Goal: Task Accomplishment & Management: Manage account settings

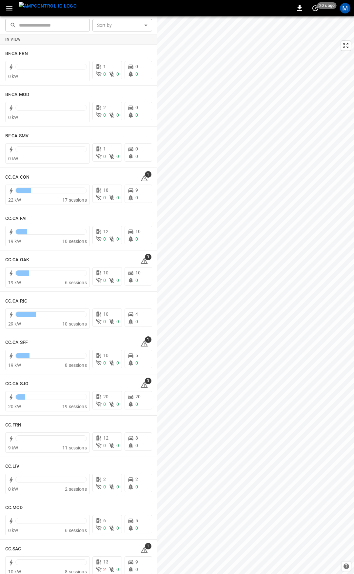
click at [6, 6] on icon "button" at bounding box center [9, 8] width 8 height 8
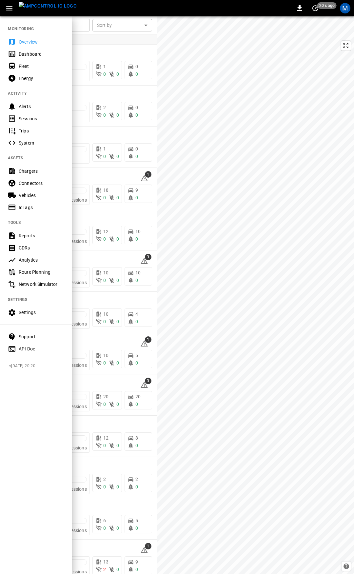
click at [27, 65] on div "Fleet" at bounding box center [42, 66] width 46 height 7
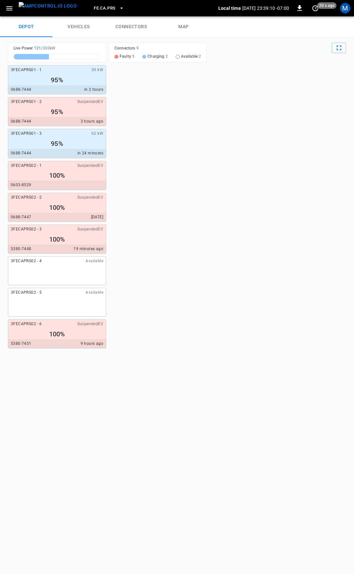
click at [131, 30] on link "connectors" at bounding box center [131, 26] width 52 height 21
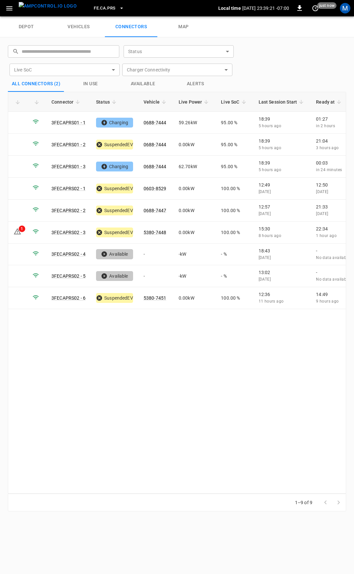
click at [97, 7] on span "FE.CA.PRS" at bounding box center [105, 9] width 22 height 8
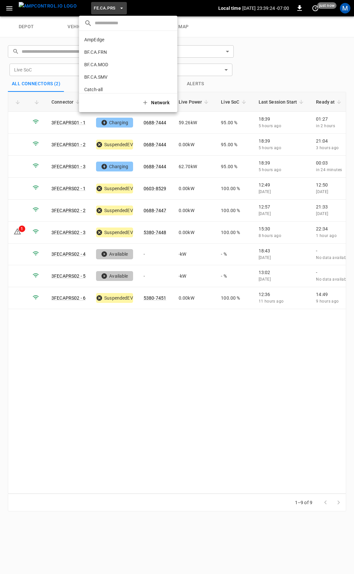
scroll to position [33, 0]
click at [102, 68] on p "CC.CA.CON" at bounding box center [116, 69] width 64 height 7
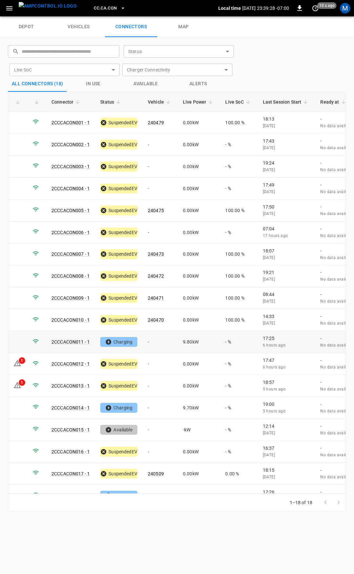
click at [160, 340] on td "-" at bounding box center [160, 342] width 35 height 22
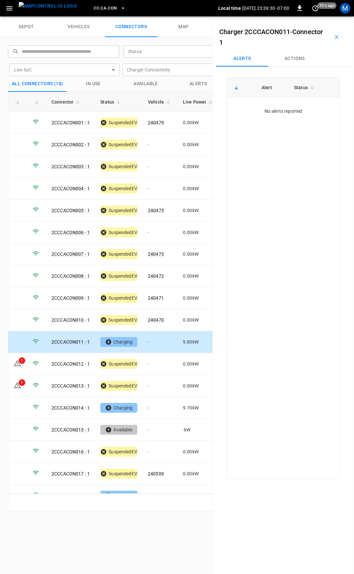
click at [297, 53] on button "Actions" at bounding box center [294, 59] width 52 height 16
click at [276, 107] on div "Vehicle Name Vehicle Name" at bounding box center [295, 108] width 75 height 12
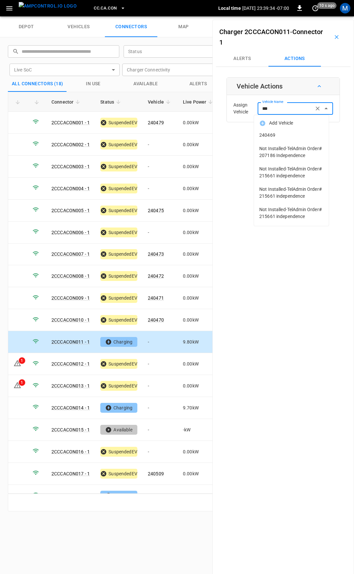
click at [280, 135] on span "240469" at bounding box center [291, 135] width 64 height 7
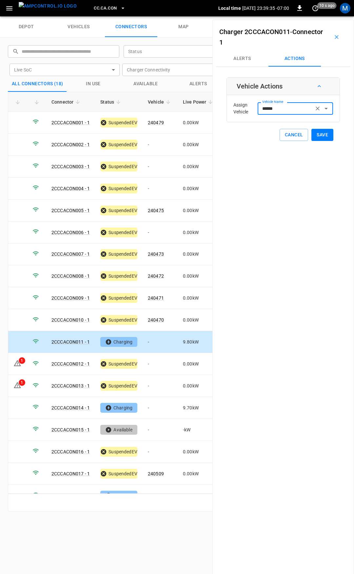
type input "******"
click at [325, 134] on button "Save" at bounding box center [322, 135] width 22 height 12
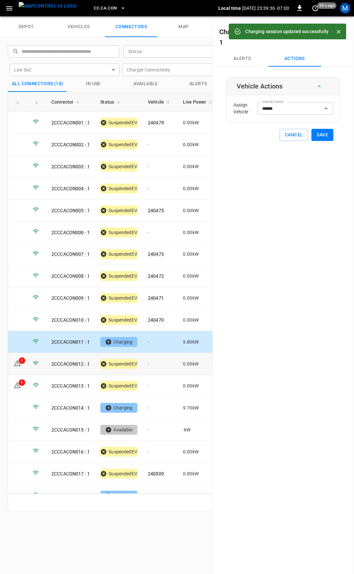
click at [151, 360] on td "-" at bounding box center [160, 364] width 35 height 22
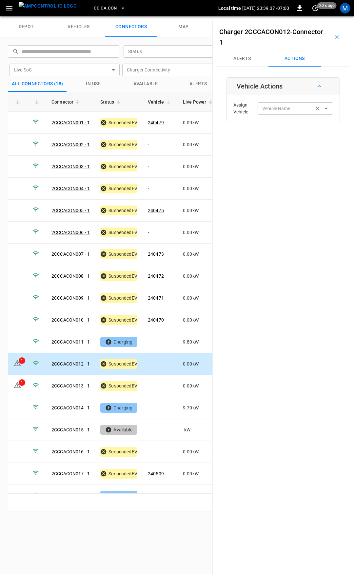
click at [267, 108] on div "Vehicle Name Vehicle Name" at bounding box center [295, 108] width 75 height 12
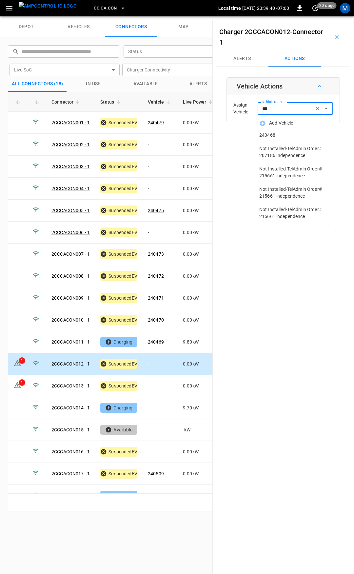
click at [282, 132] on span "240468" at bounding box center [291, 135] width 64 height 7
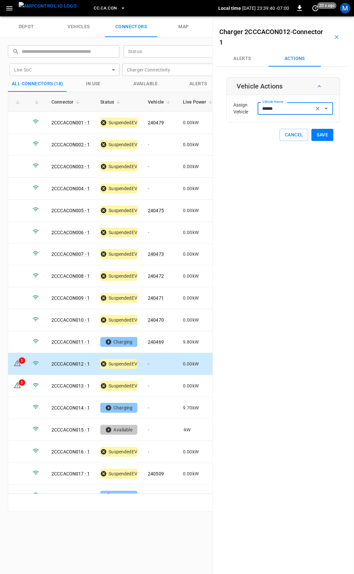
type input "******"
click at [327, 135] on button "Save" at bounding box center [322, 135] width 22 height 12
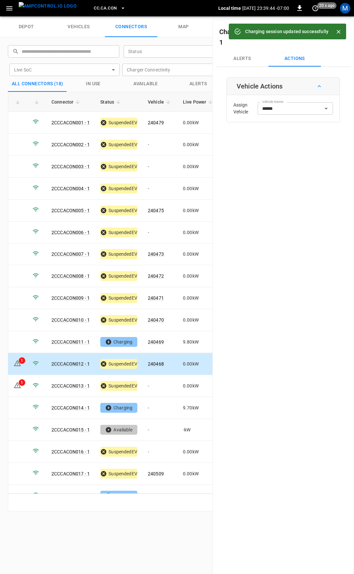
click at [251, 58] on button "Alerts" at bounding box center [242, 59] width 52 height 16
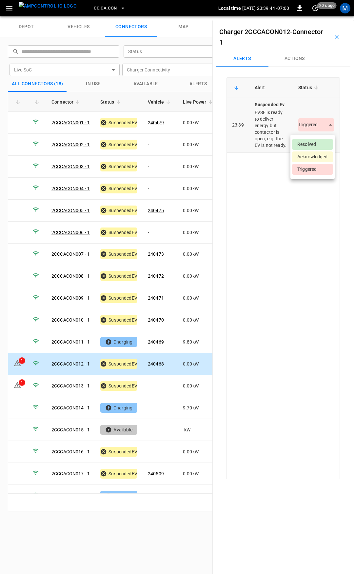
click at [309, 16] on body "CC.CA.CON Local time [DATE] 23:39:44 -07:00 0 20 s ago M depot vehicles connect…" at bounding box center [177, 8] width 354 height 16
click at [313, 145] on li "Resolved" at bounding box center [312, 144] width 41 height 11
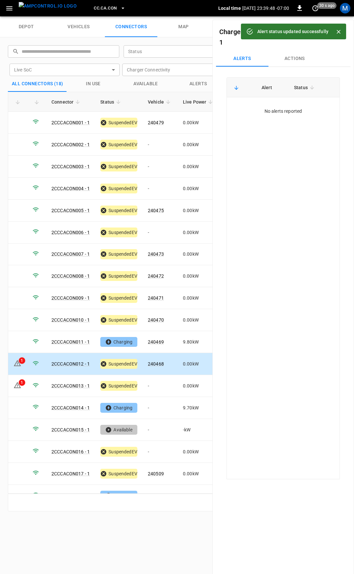
click at [296, 56] on button "Actions" at bounding box center [294, 59] width 52 height 16
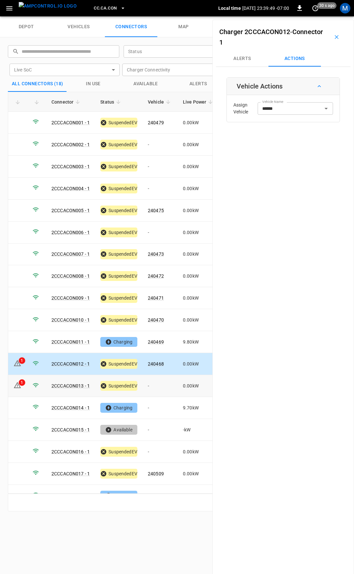
click at [160, 389] on td "-" at bounding box center [160, 386] width 35 height 22
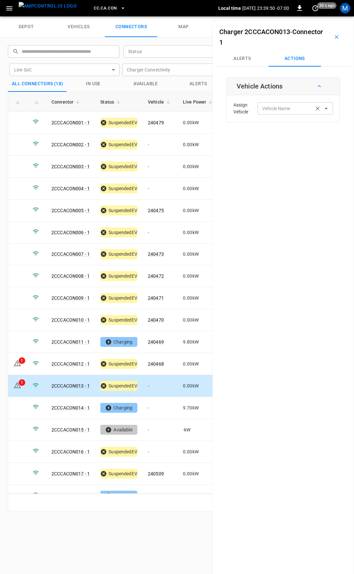
click at [278, 109] on input "Vehicle Name" at bounding box center [286, 108] width 52 height 8
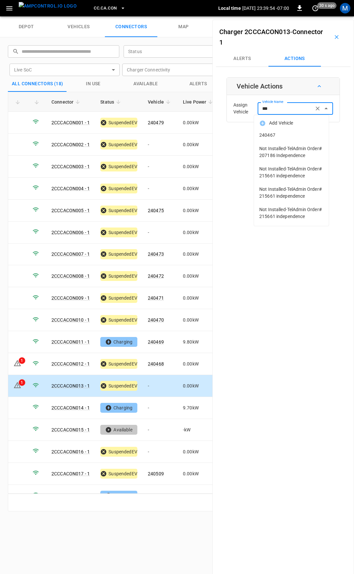
click at [274, 134] on span "240467" at bounding box center [291, 135] width 64 height 7
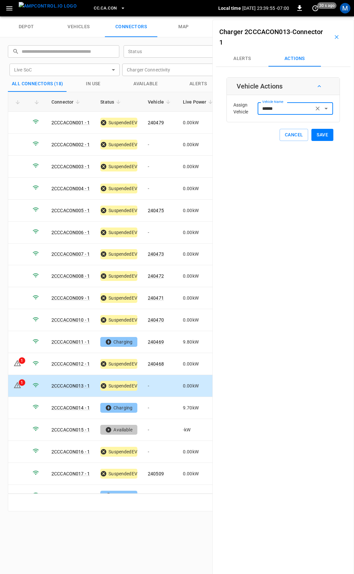
type input "******"
click at [320, 138] on button "Save" at bounding box center [322, 135] width 22 height 12
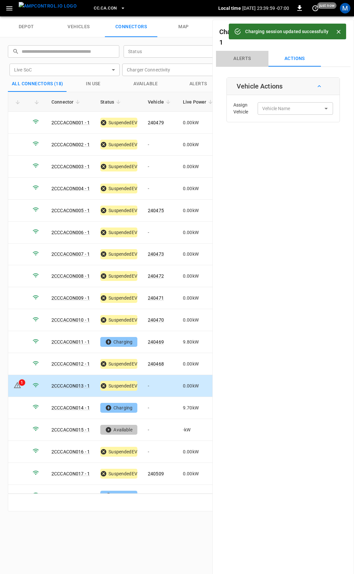
click at [232, 56] on button "Alerts" at bounding box center [242, 59] width 52 height 16
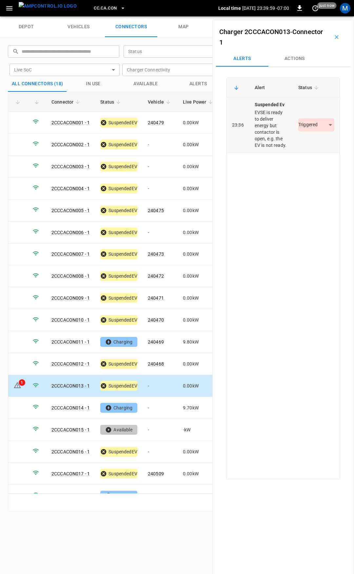
click at [306, 16] on body "CC.CA.CON Local time [DATE] 23:39:59 -07:00 0 just now M depot vehicles connect…" at bounding box center [177, 8] width 354 height 16
click at [309, 143] on li "Resolved" at bounding box center [312, 144] width 41 height 11
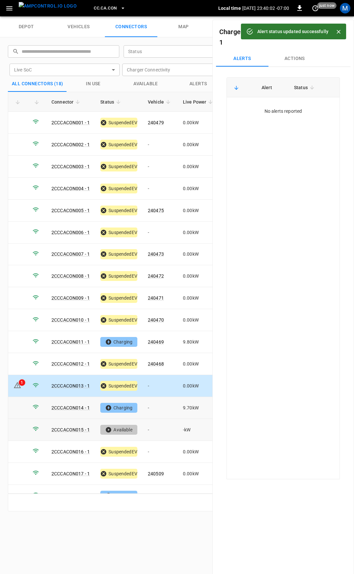
scroll to position [11, 0]
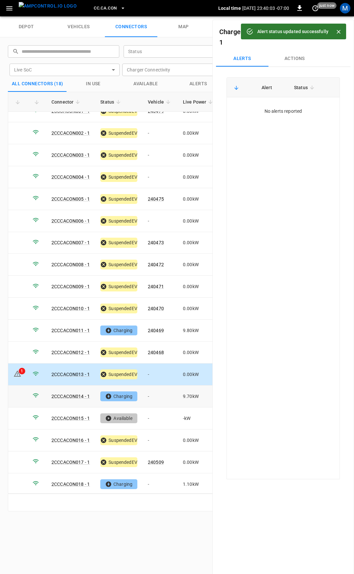
click at [156, 389] on td "-" at bounding box center [160, 396] width 35 height 22
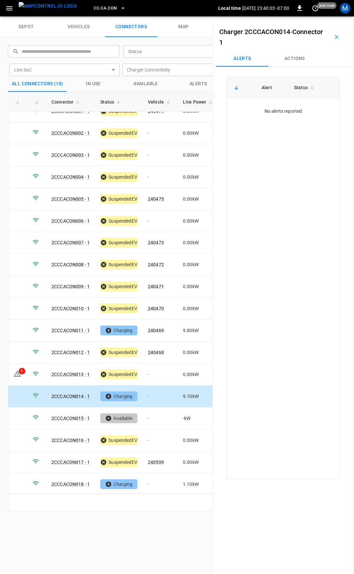
click at [299, 64] on button "Actions" at bounding box center [294, 59] width 52 height 16
click at [293, 105] on input "Vehicle Name" at bounding box center [286, 108] width 52 height 8
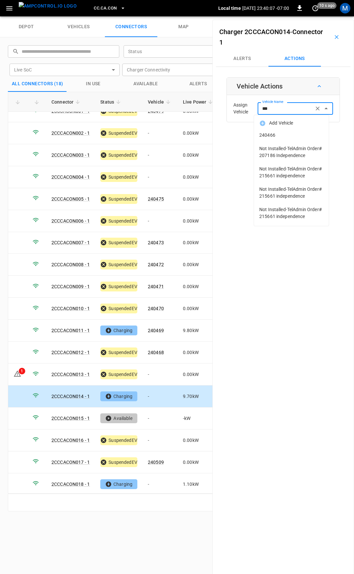
click at [299, 136] on span "240466" at bounding box center [291, 135] width 64 height 7
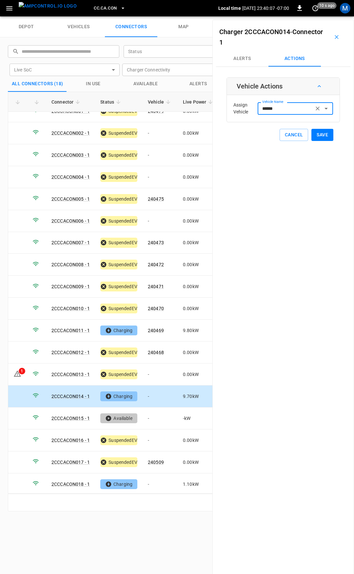
type input "******"
click at [315, 135] on button "Save" at bounding box center [322, 135] width 22 height 12
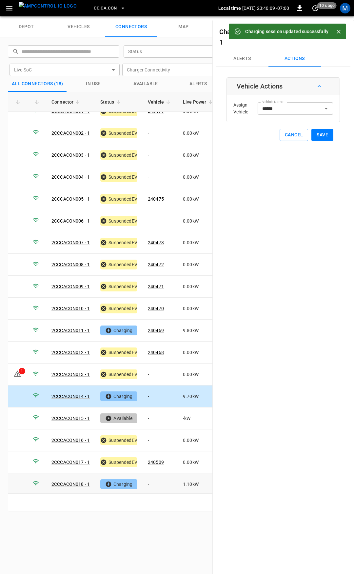
drag, startPoint x: 161, startPoint y: 473, endPoint x: 161, endPoint y: 479, distance: 5.6
click at [161, 474] on td "-" at bounding box center [160, 484] width 35 height 22
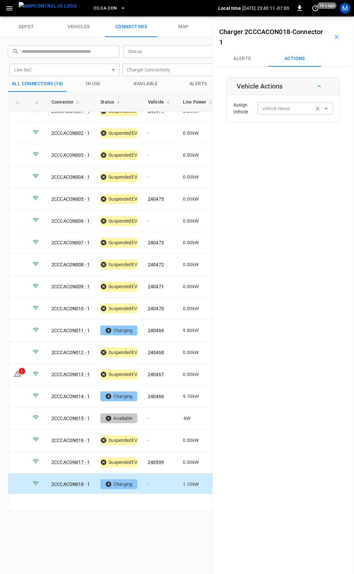
click at [276, 111] on input "Vehicle Name" at bounding box center [286, 108] width 52 height 8
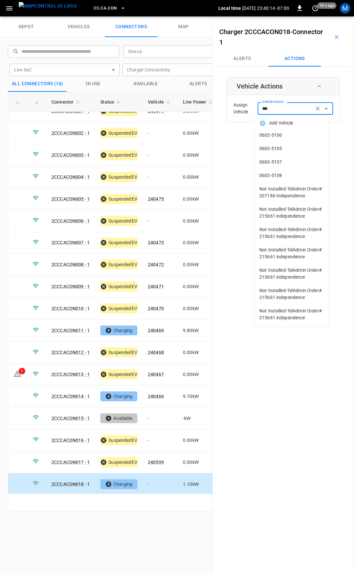
click at [276, 112] on input "***" at bounding box center [286, 108] width 52 height 8
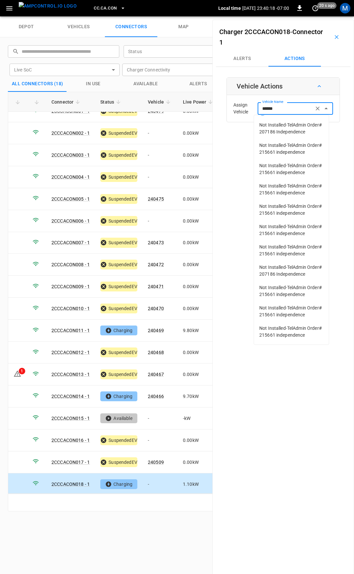
scroll to position [86, 0]
type input "******"
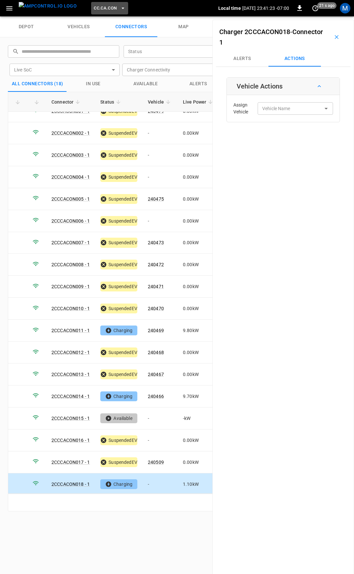
click at [96, 9] on span "CC.CA.CON" at bounding box center [105, 9] width 23 height 8
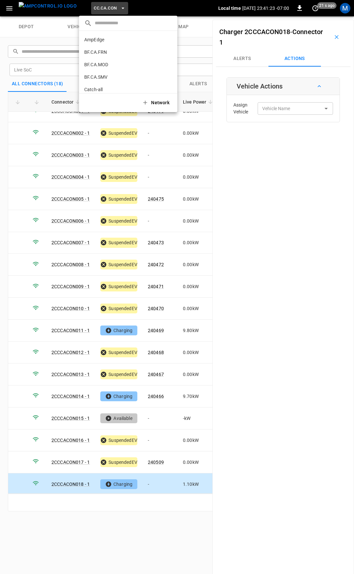
scroll to position [60, 0]
click at [108, 49] on li "CC.CA.FAI 4d3b ..." at bounding box center [128, 54] width 98 height 12
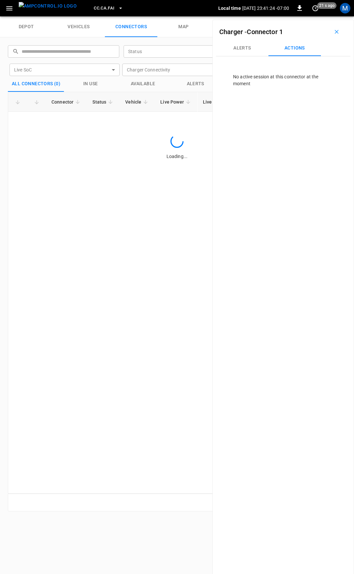
scroll to position [0, 0]
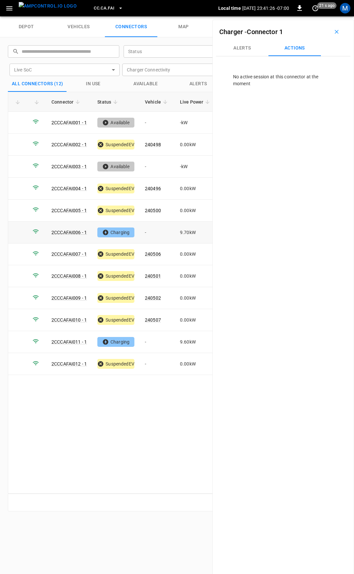
click at [154, 233] on td "-" at bounding box center [157, 233] width 35 height 22
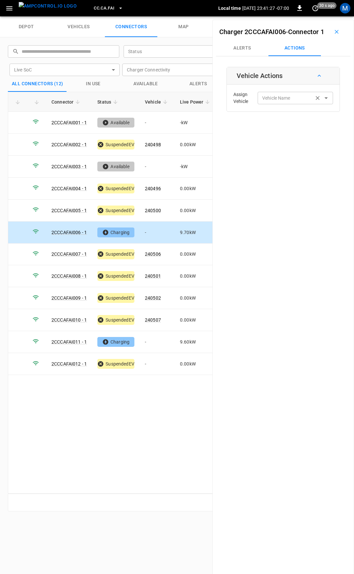
click at [279, 104] on div "Vehicle Name" at bounding box center [295, 98] width 75 height 12
click at [276, 104] on div "Vehicle Name Vehicle Name" at bounding box center [295, 98] width 75 height 12
click at [295, 137] on span "240497" at bounding box center [291, 135] width 64 height 7
type input "******"
click at [313, 130] on button "Save" at bounding box center [322, 124] width 22 height 12
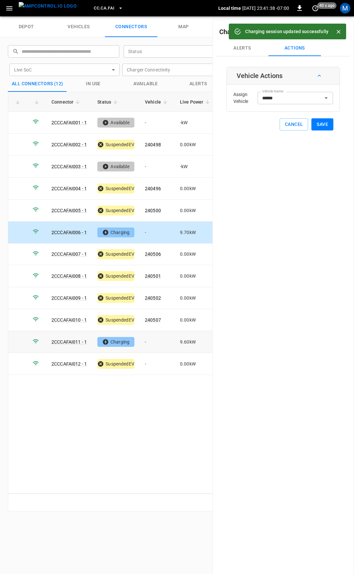
click at [152, 339] on td "-" at bounding box center [157, 342] width 35 height 22
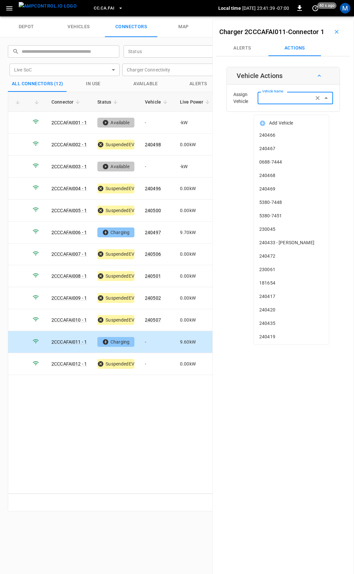
click at [270, 102] on input "Vehicle Name" at bounding box center [286, 98] width 52 height 8
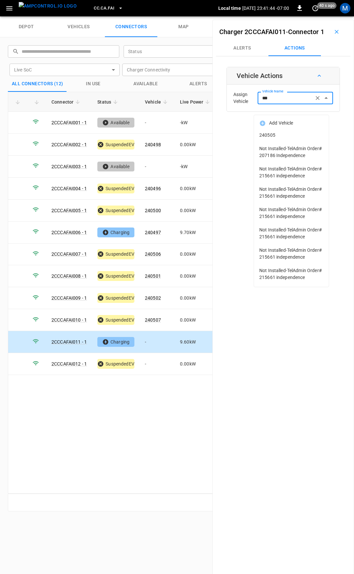
click at [273, 134] on span "240505" at bounding box center [291, 135] width 64 height 7
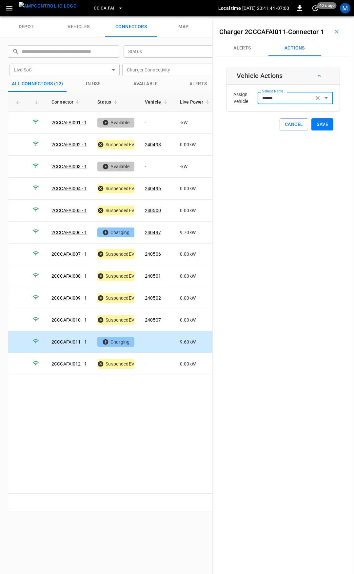
type input "******"
drag, startPoint x: 317, startPoint y: 135, endPoint x: 315, endPoint y: 138, distance: 3.5
click at [317, 130] on button "Save" at bounding box center [322, 124] width 22 height 12
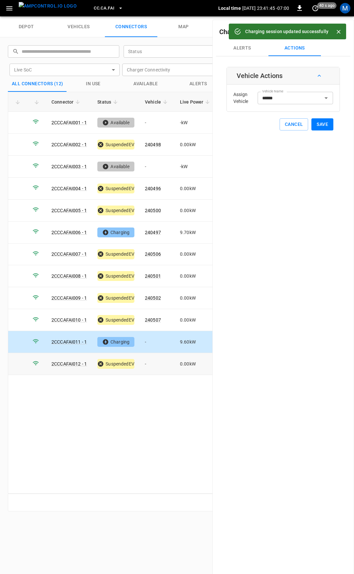
click at [147, 357] on td "-" at bounding box center [157, 364] width 35 height 22
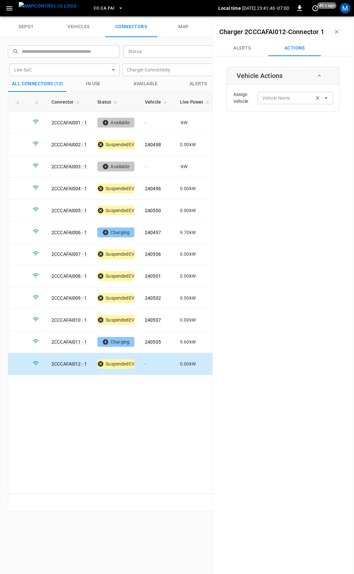
click at [287, 102] on input "Vehicle Name" at bounding box center [286, 98] width 52 height 8
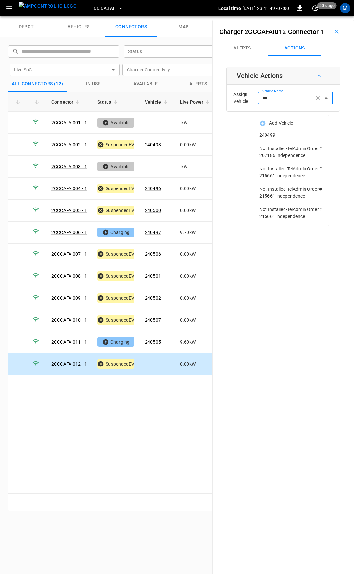
click at [285, 134] on span "240499" at bounding box center [291, 135] width 64 height 7
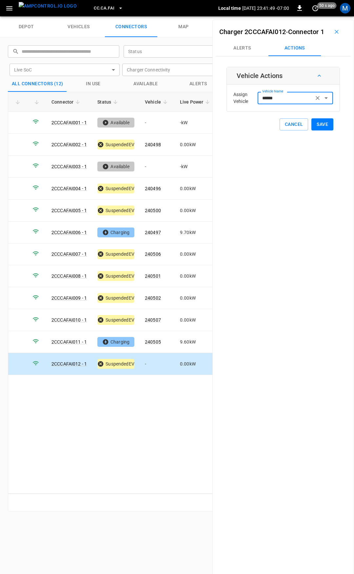
type input "******"
click at [320, 130] on button "Save" at bounding box center [322, 124] width 22 height 12
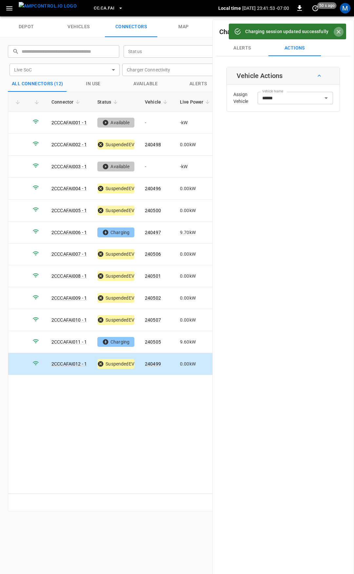
click at [338, 32] on icon "Close" at bounding box center [339, 32] width 4 height 4
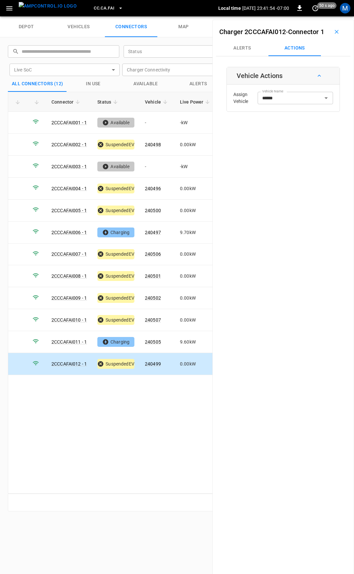
click at [333, 35] on icon "button" at bounding box center [336, 32] width 7 height 7
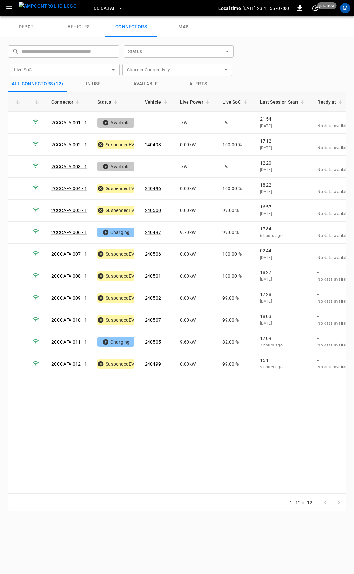
drag, startPoint x: 91, startPoint y: 1, endPoint x: 94, endPoint y: 9, distance: 8.4
click at [91, 2] on div "CC.CA.FAI" at bounding box center [150, 8] width 136 height 15
click at [94, 9] on span "CC.CA.FAI" at bounding box center [104, 9] width 21 height 8
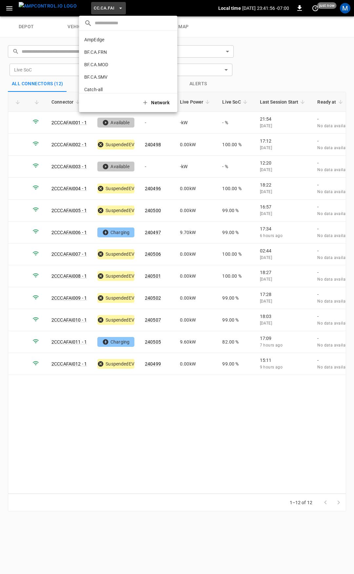
scroll to position [73, 0]
click at [115, 54] on p "CC.CA.OAK" at bounding box center [116, 54] width 64 height 7
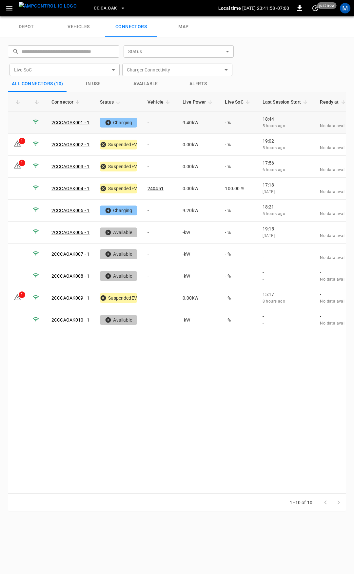
click at [160, 120] on td "-" at bounding box center [159, 123] width 35 height 22
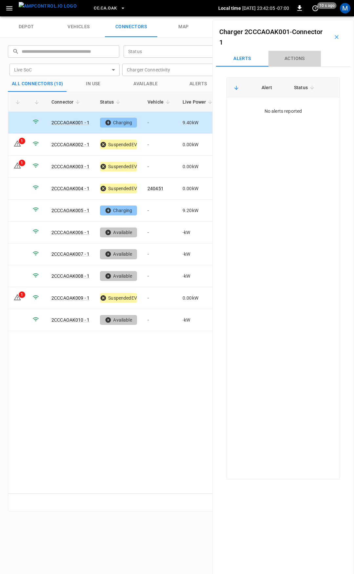
drag, startPoint x: 304, startPoint y: 56, endPoint x: 298, endPoint y: 75, distance: 19.6
click at [304, 57] on button "Actions" at bounding box center [294, 59] width 52 height 16
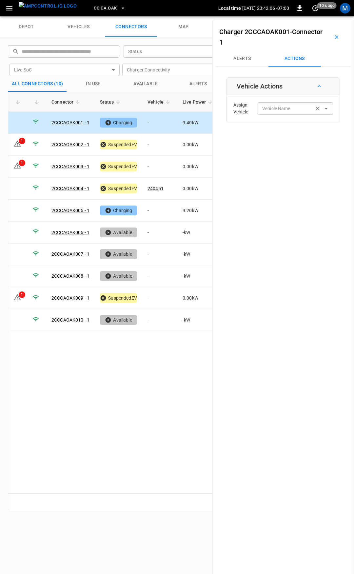
click at [289, 111] on input "Vehicle Name" at bounding box center [286, 108] width 52 height 8
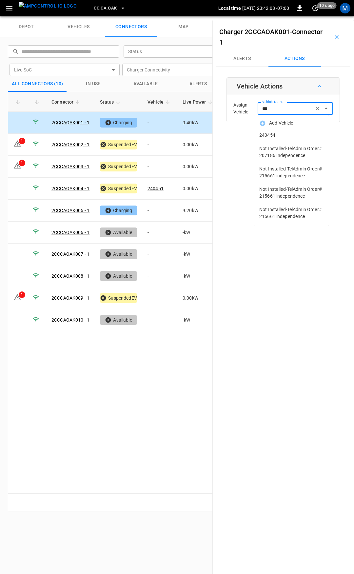
click at [290, 134] on span "240454" at bounding box center [291, 135] width 64 height 7
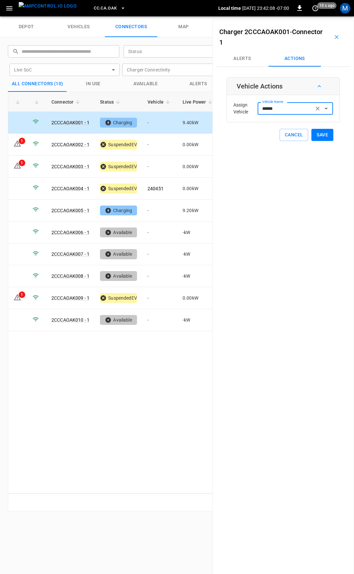
type input "******"
click at [320, 131] on button "Save" at bounding box center [322, 135] width 22 height 12
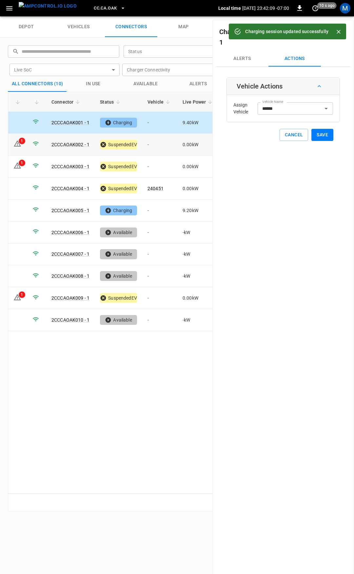
drag, startPoint x: 153, startPoint y: 145, endPoint x: 249, endPoint y: 110, distance: 102.5
click at [158, 143] on td "-" at bounding box center [159, 145] width 35 height 22
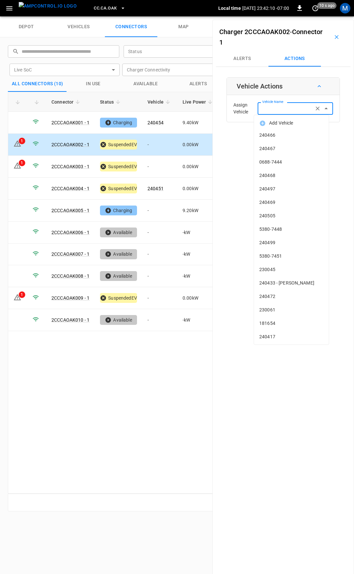
click at [268, 108] on input "Vehicle Name" at bounding box center [286, 108] width 52 height 8
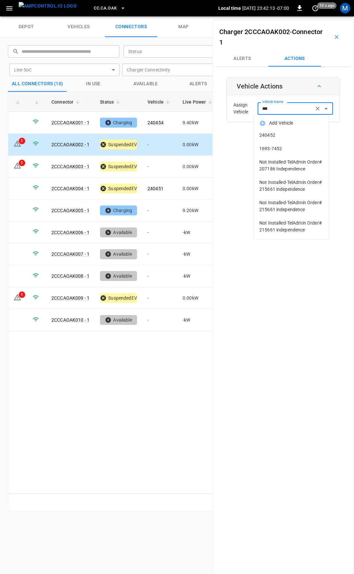
click at [302, 139] on li "240452" at bounding box center [291, 134] width 75 height 13
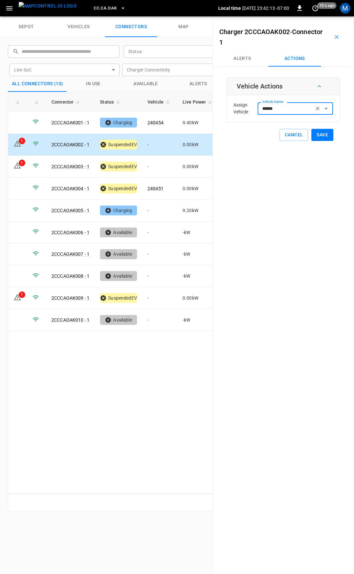
type input "******"
click at [326, 140] on button "Save" at bounding box center [322, 135] width 22 height 12
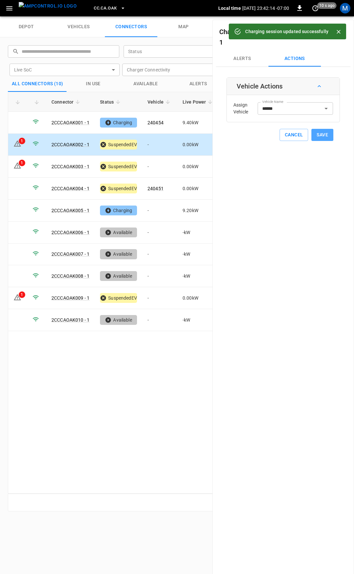
click at [323, 138] on button "Save" at bounding box center [322, 135] width 22 height 12
click at [157, 168] on td "-" at bounding box center [159, 167] width 35 height 22
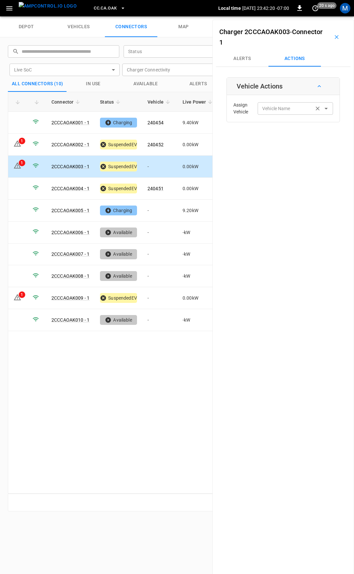
click at [290, 105] on input "Vehicle Name" at bounding box center [286, 108] width 52 height 8
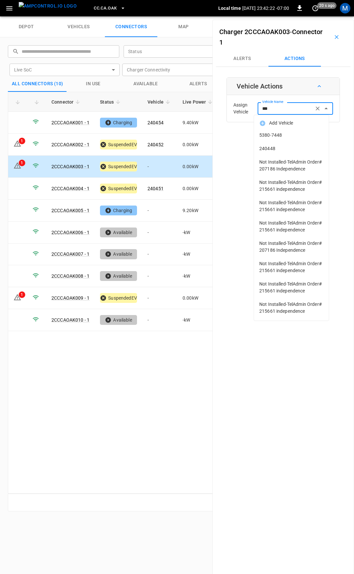
click at [283, 146] on span "240448" at bounding box center [291, 148] width 64 height 7
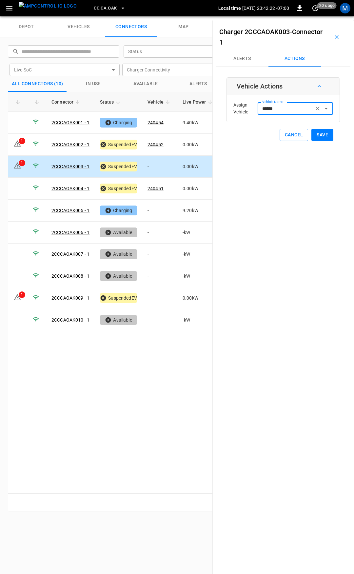
type input "******"
click at [317, 137] on button "Save" at bounding box center [322, 135] width 22 height 12
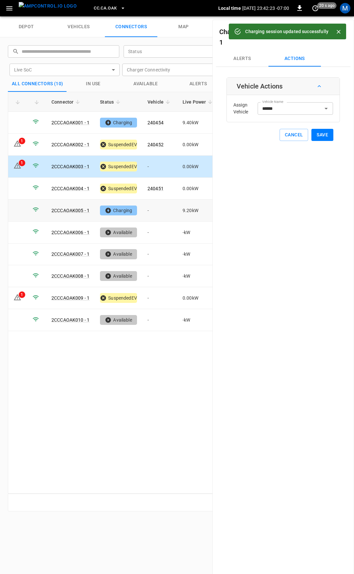
click at [152, 209] on td "-" at bounding box center [159, 211] width 35 height 22
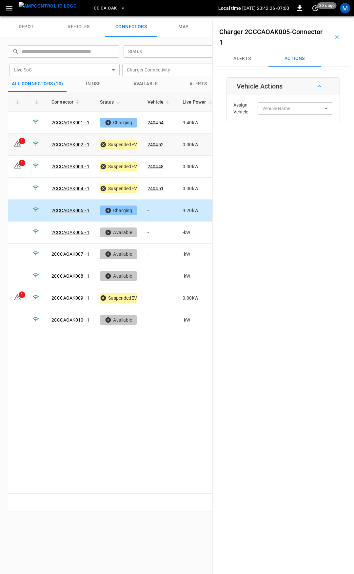
click at [181, 143] on td "0.00 kW" at bounding box center [198, 145] width 43 height 22
type input "******"
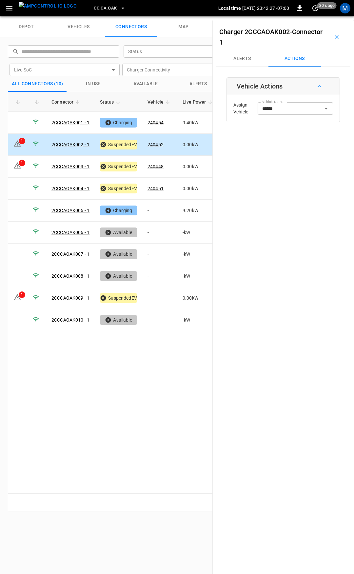
click at [244, 58] on button "Alerts" at bounding box center [242, 59] width 52 height 16
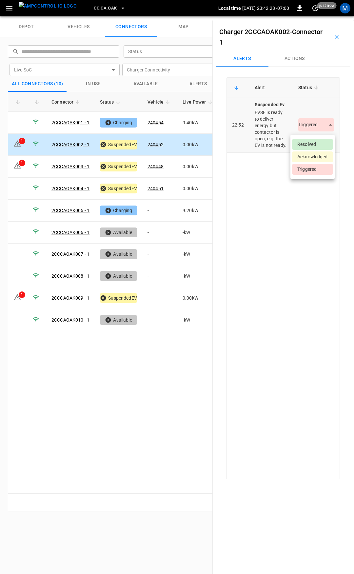
click at [312, 16] on body "CC.CA.OAK Local time [DATE] 23:42:28 -07:00 0 just now M depot vehicles connect…" at bounding box center [177, 8] width 354 height 16
click at [309, 147] on li "Resolved" at bounding box center [312, 144] width 41 height 11
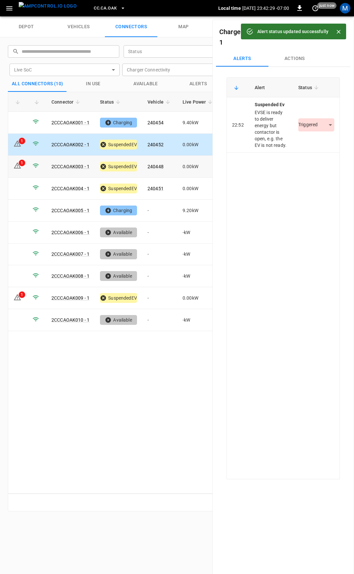
click at [188, 165] on td "0.00 kW" at bounding box center [198, 167] width 43 height 22
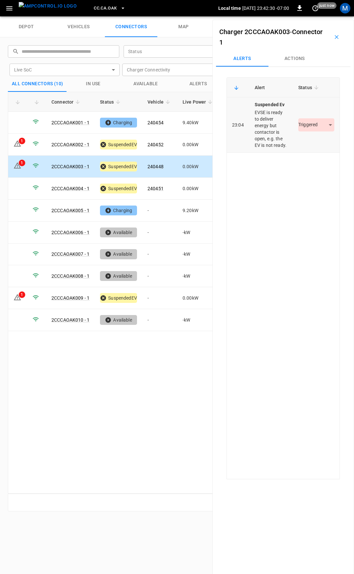
click at [313, 16] on body "CC.[GEOGRAPHIC_DATA]OAK Local time [DATE] 23:42:30 -07:00 0 just now M depot ve…" at bounding box center [177, 8] width 354 height 16
drag, startPoint x: 319, startPoint y: 140, endPoint x: 266, endPoint y: 173, distance: 62.2
click at [319, 140] on li "Resolved" at bounding box center [312, 144] width 41 height 11
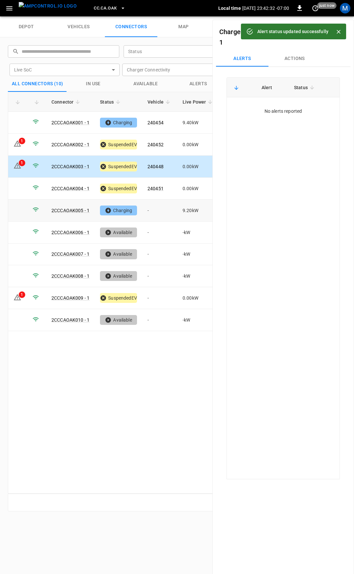
click at [155, 211] on td "-" at bounding box center [159, 211] width 35 height 22
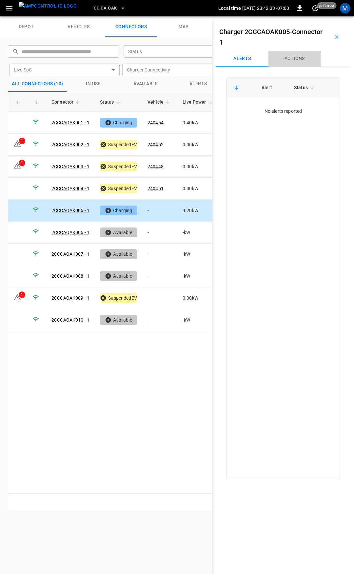
click at [293, 58] on button "Actions" at bounding box center [294, 59] width 52 height 16
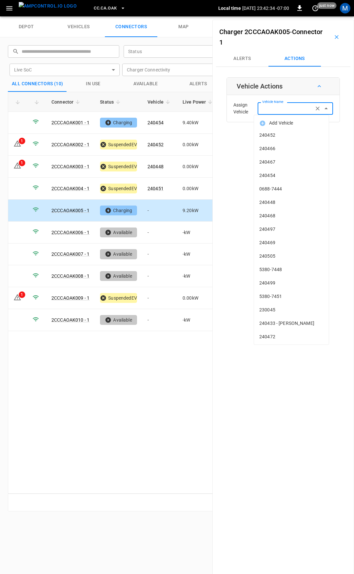
click at [267, 111] on input "Vehicle Name" at bounding box center [286, 108] width 52 height 8
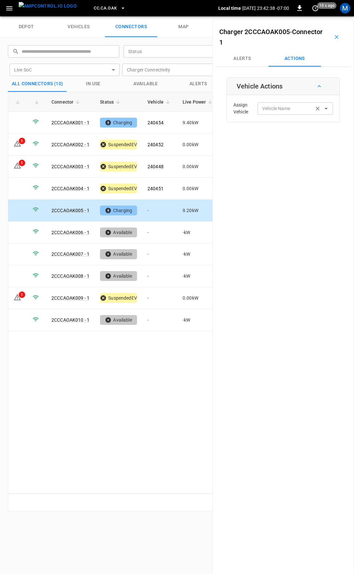
click at [281, 112] on label "Vehicle Name" at bounding box center [276, 108] width 28 height 7
click at [281, 112] on input "Vehicle Name" at bounding box center [286, 108] width 52 height 8
click at [286, 151] on span "240449" at bounding box center [291, 148] width 64 height 7
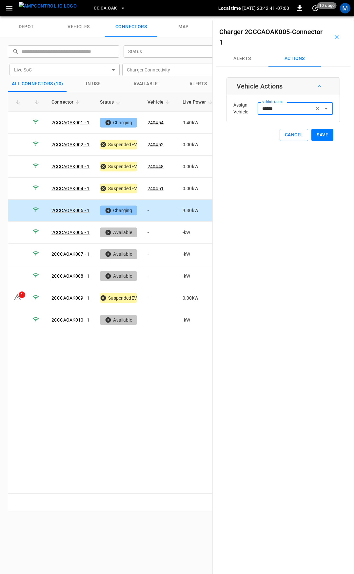
type input "******"
click at [318, 136] on button "Save" at bounding box center [322, 135] width 22 height 12
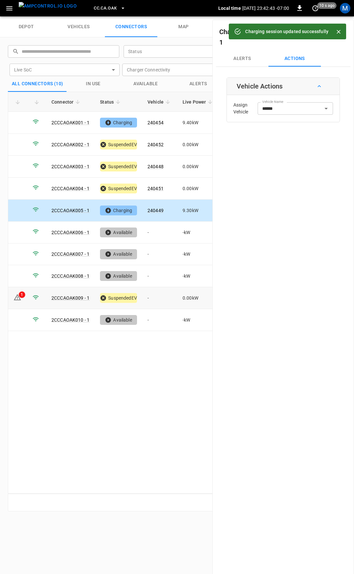
drag, startPoint x: 157, startPoint y: 300, endPoint x: 27, endPoint y: 329, distance: 133.2
click at [156, 300] on td "-" at bounding box center [159, 298] width 35 height 22
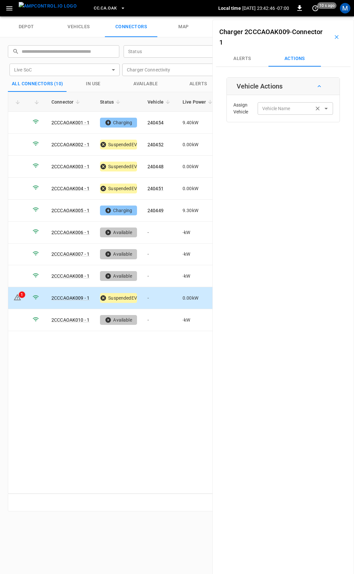
click at [267, 111] on div "Vehicle Name Vehicle Name" at bounding box center [295, 108] width 75 height 12
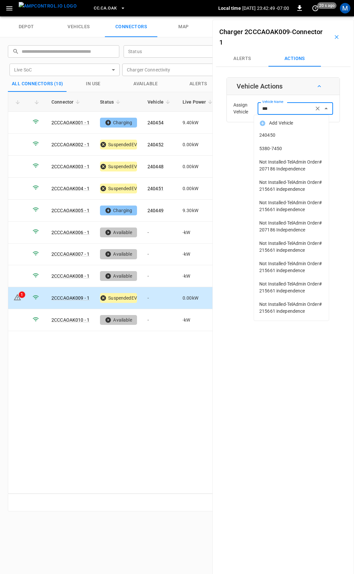
click at [274, 134] on span "240450" at bounding box center [291, 135] width 64 height 7
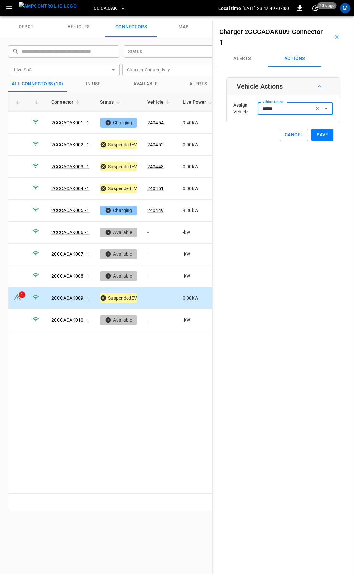
type input "******"
click at [321, 136] on button "Save" at bounding box center [322, 135] width 22 height 12
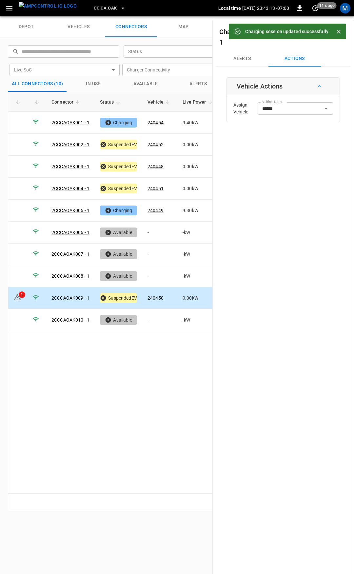
drag, startPoint x: 240, startPoint y: 61, endPoint x: 241, endPoint y: 73, distance: 12.1
click at [240, 61] on button "Alerts" at bounding box center [242, 59] width 52 height 16
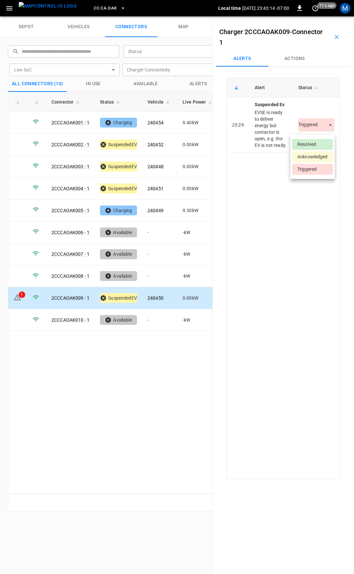
drag, startPoint x: 325, startPoint y: 130, endPoint x: 318, endPoint y: 141, distance: 12.8
click at [324, 16] on body "CC.[GEOGRAPHIC_DATA]OAK Local time [DATE] 23:43:14 -07:00 0 11 s ago M depot ve…" at bounding box center [177, 8] width 354 height 16
click at [317, 145] on li "Resolved" at bounding box center [312, 144] width 41 height 11
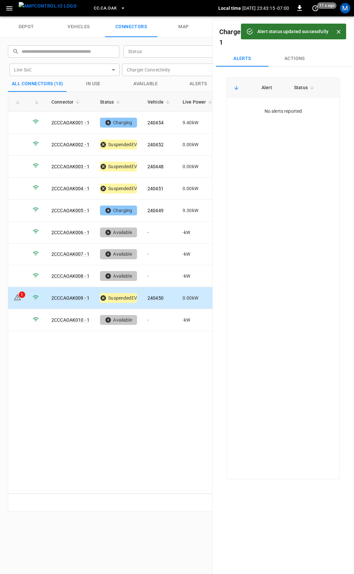
click at [94, 7] on span "CC.CA.OAK" at bounding box center [105, 9] width 23 height 8
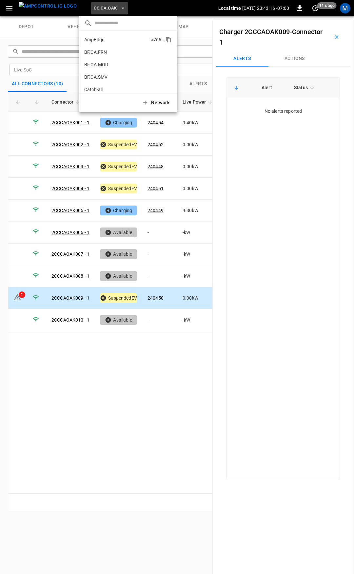
scroll to position [85, 0]
click at [107, 52] on p "CC.CA.RIC" at bounding box center [116, 54] width 64 height 7
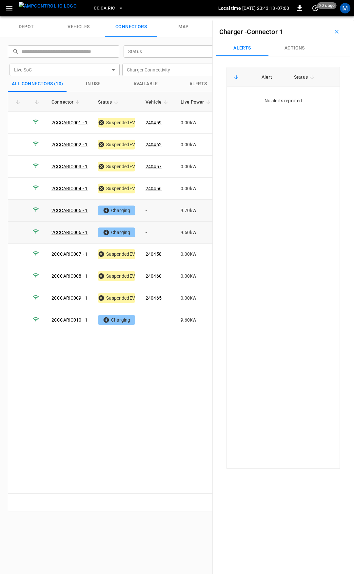
click at [160, 208] on td "-" at bounding box center [157, 211] width 35 height 22
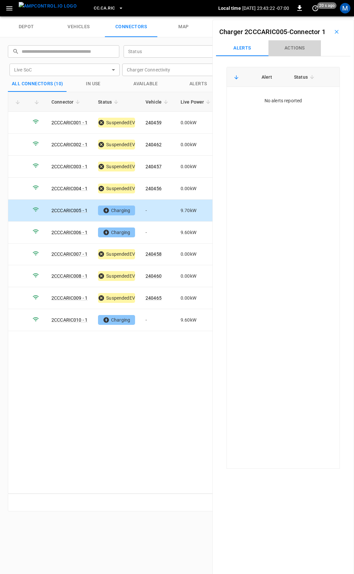
click at [301, 56] on button "Actions" at bounding box center [294, 48] width 52 height 16
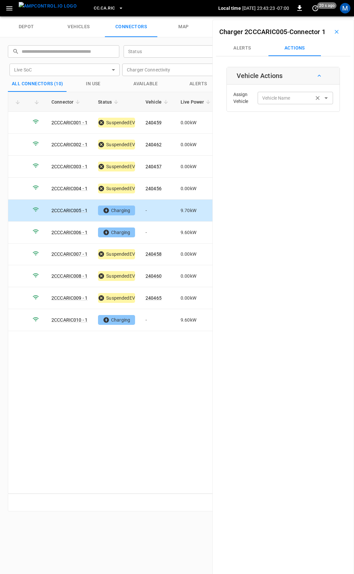
click at [282, 104] on div "Vehicle Name Vehicle Name" at bounding box center [295, 98] width 75 height 12
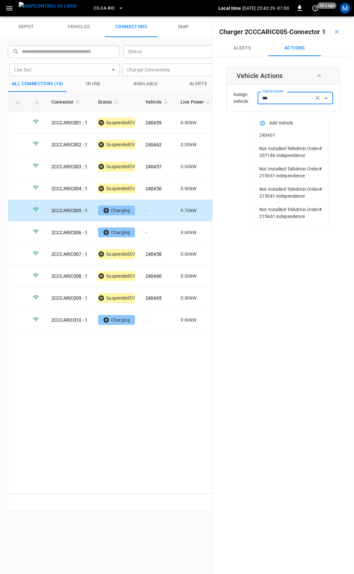
click at [296, 141] on li "240461" at bounding box center [291, 134] width 75 height 13
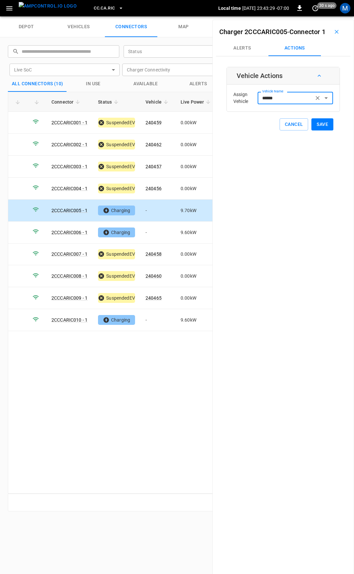
type input "******"
click at [320, 130] on button "Save" at bounding box center [322, 124] width 22 height 12
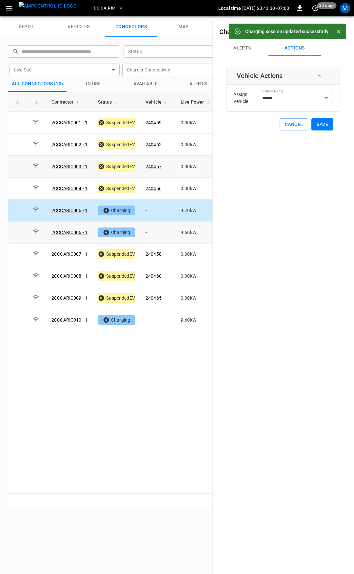
drag, startPoint x: 153, startPoint y: 232, endPoint x: 208, endPoint y: 161, distance: 89.9
click at [153, 232] on td "-" at bounding box center [157, 233] width 35 height 22
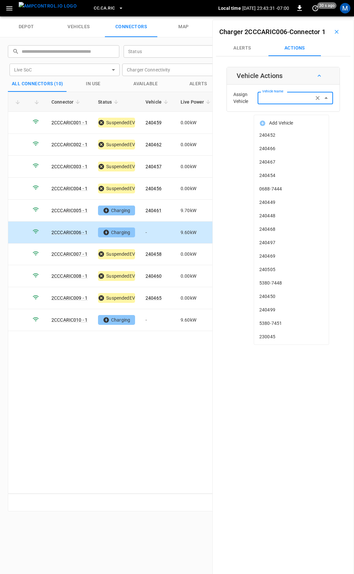
click at [265, 102] on input "Vehicle Name" at bounding box center [286, 98] width 52 height 8
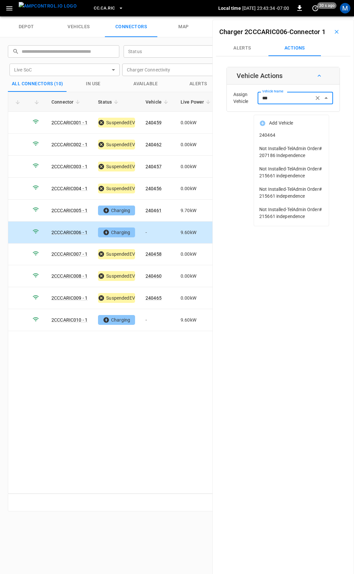
click at [292, 137] on span "240464" at bounding box center [291, 135] width 64 height 7
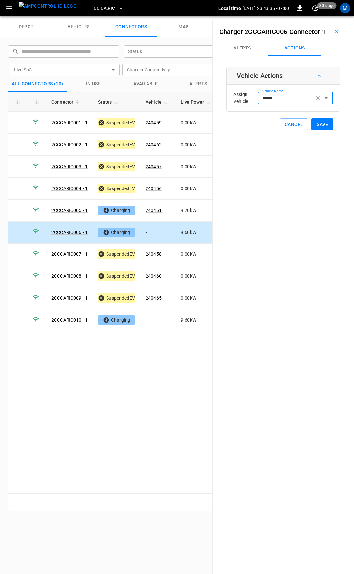
type input "******"
click at [316, 130] on button "Save" at bounding box center [322, 124] width 22 height 12
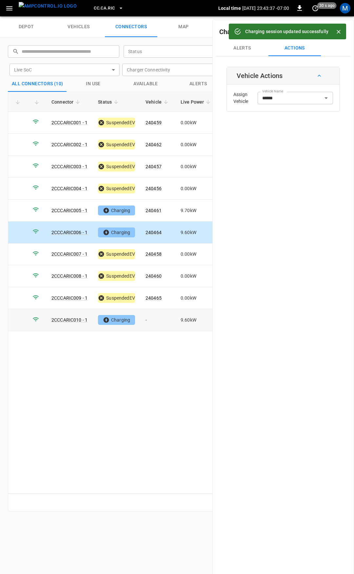
click at [157, 317] on td "-" at bounding box center [157, 320] width 35 height 22
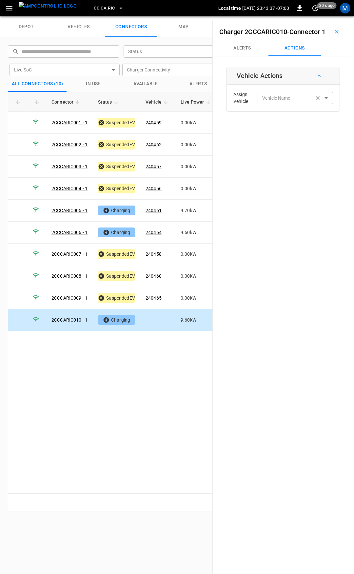
click at [271, 104] on div "Vehicle Name Vehicle Name" at bounding box center [295, 98] width 75 height 12
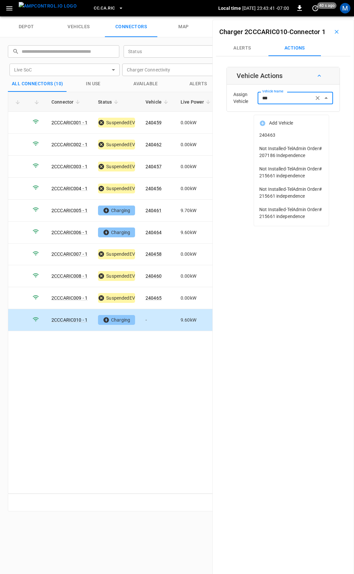
click at [289, 136] on span "240463" at bounding box center [291, 135] width 64 height 7
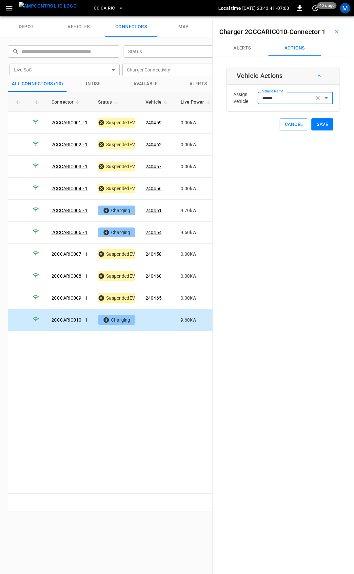
type input "******"
click at [312, 130] on button "Save" at bounding box center [322, 124] width 22 height 12
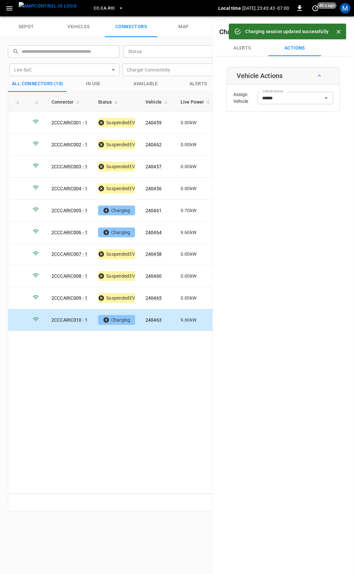
click at [94, 10] on span "CC.CA.RIC" at bounding box center [104, 9] width 21 height 8
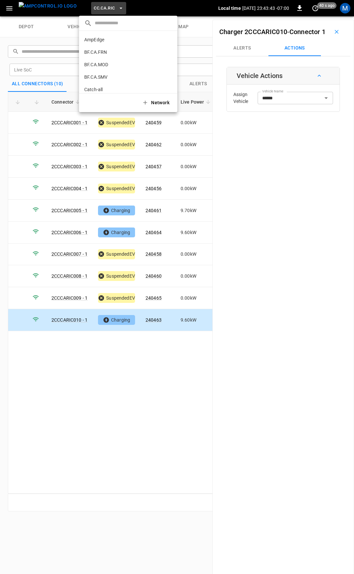
scroll to position [98, 0]
click at [112, 50] on li "CC.CA.SFF f655 ..." at bounding box center [128, 54] width 98 height 12
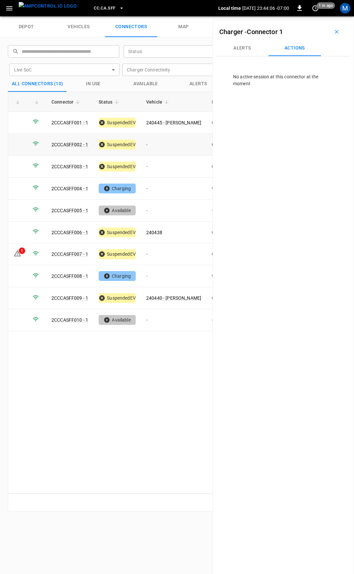
click at [167, 141] on td "-" at bounding box center [174, 145] width 66 height 22
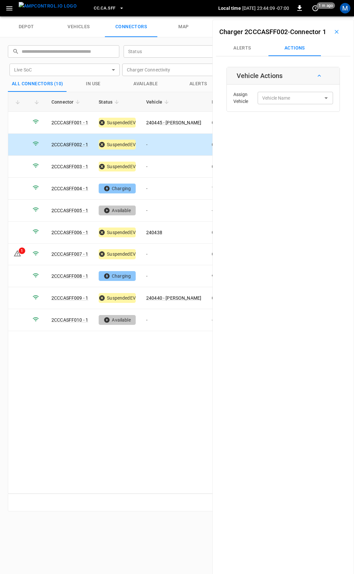
click at [281, 110] on div "Assign Vehicle Vehicle Name Vehicle Name" at bounding box center [282, 98] width 109 height 24
click at [279, 104] on div "Vehicle Name Vehicle Name" at bounding box center [295, 98] width 75 height 12
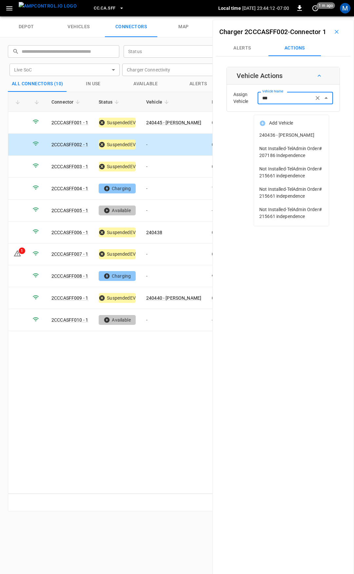
click at [291, 137] on span "240436 - [PERSON_NAME]" at bounding box center [291, 135] width 64 height 7
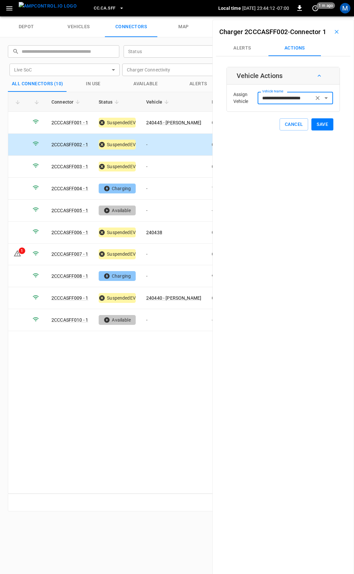
type input "**********"
drag, startPoint x: 316, startPoint y: 136, endPoint x: 294, endPoint y: 120, distance: 27.9
click at [316, 130] on button "Save" at bounding box center [322, 124] width 22 height 12
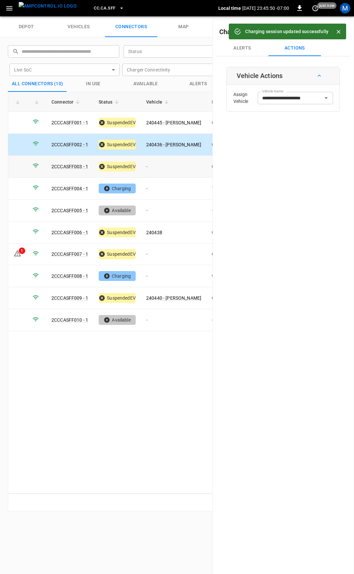
click at [162, 167] on td "-" at bounding box center [174, 167] width 66 height 22
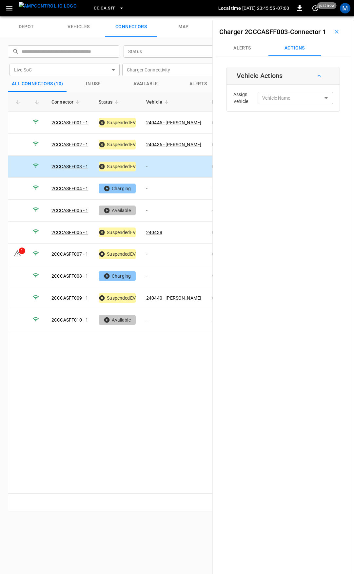
click at [160, 164] on td "-" at bounding box center [174, 167] width 66 height 22
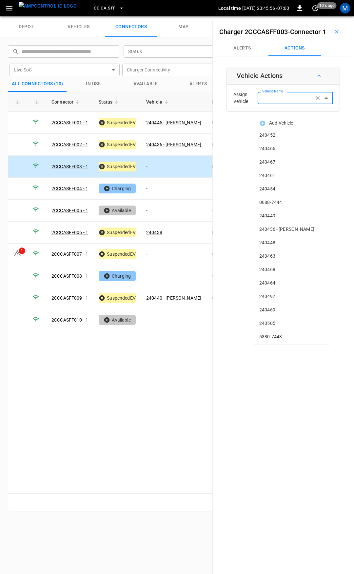
click at [270, 102] on input "Vehicle Name" at bounding box center [286, 98] width 52 height 8
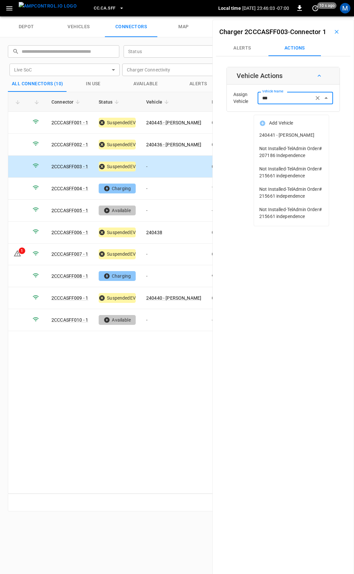
click at [291, 142] on li "240441 - [PERSON_NAME]" at bounding box center [291, 134] width 75 height 13
type input "**********"
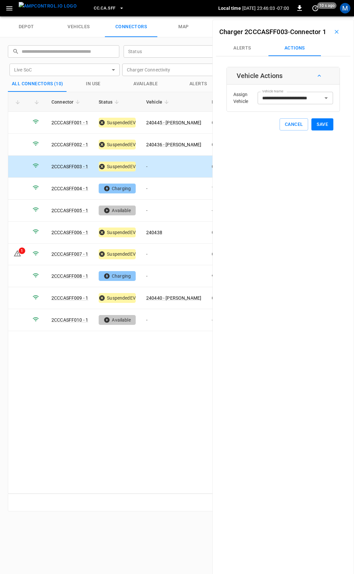
click at [291, 148] on div "**********" at bounding box center [283, 307] width 142 height 574
click at [330, 130] on div "**********" at bounding box center [282, 99] width 113 height 64
click at [327, 130] on button "Save" at bounding box center [322, 124] width 22 height 12
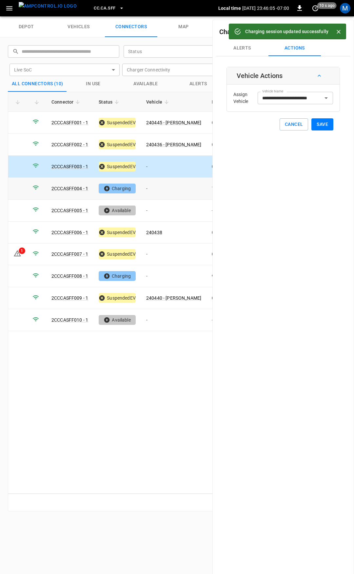
click at [167, 187] on td "-" at bounding box center [174, 189] width 66 height 22
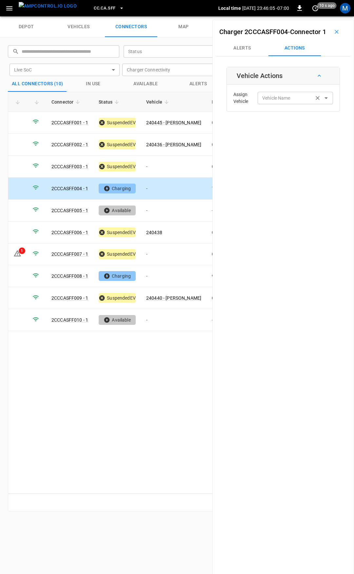
click at [274, 102] on input "Vehicle Name" at bounding box center [286, 98] width 52 height 8
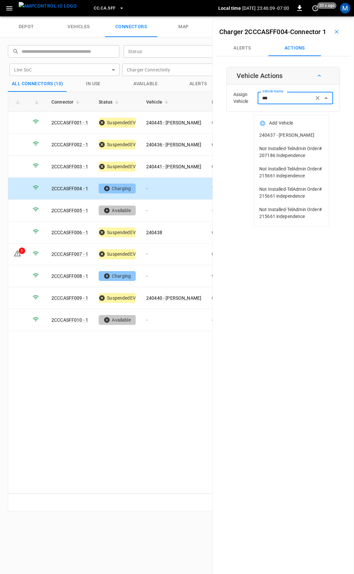
click at [278, 135] on span "240437 - [PERSON_NAME]" at bounding box center [291, 135] width 64 height 7
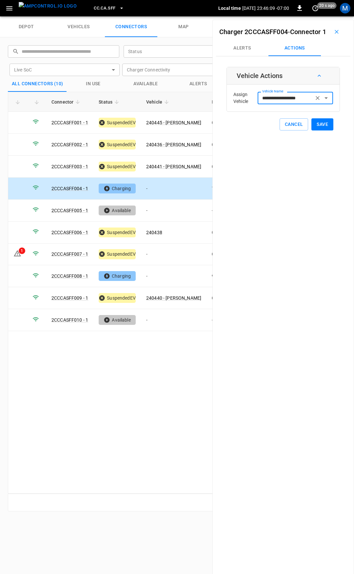
type input "**********"
click at [314, 130] on button "Save" at bounding box center [322, 124] width 22 height 12
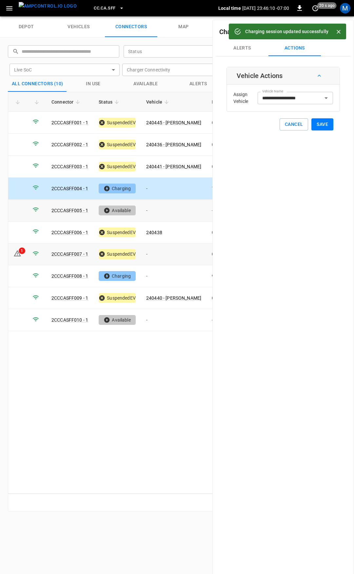
click at [157, 252] on td "-" at bounding box center [174, 254] width 66 height 22
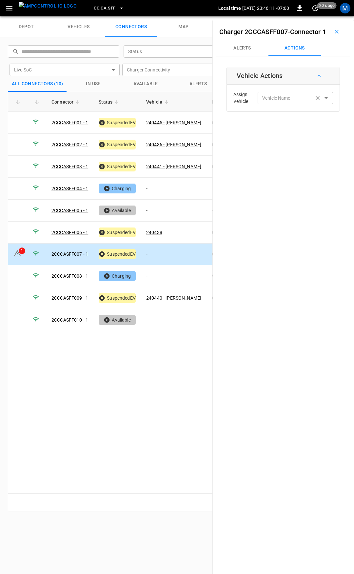
click at [265, 102] on input "Vehicle Name" at bounding box center [286, 98] width 52 height 8
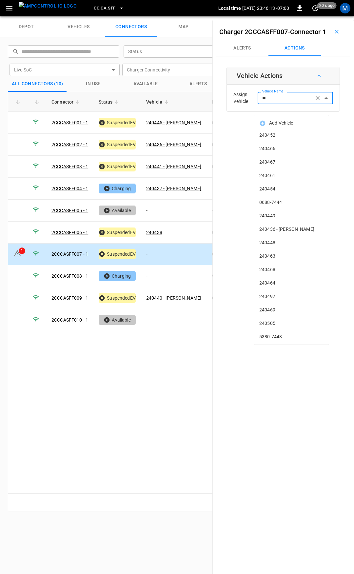
type input "***"
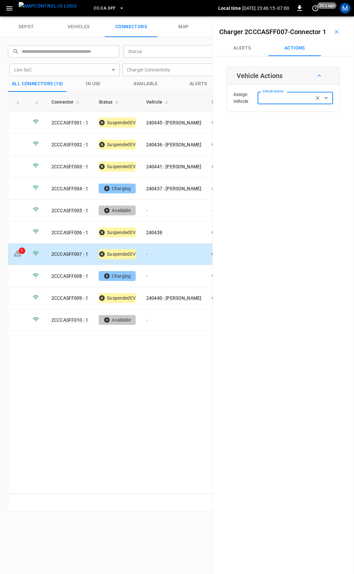
click at [285, 102] on input "Vehicle Name" at bounding box center [286, 98] width 52 height 8
click at [305, 145] on li "240443 - [PERSON_NAME]" at bounding box center [291, 148] width 75 height 13
type input "**********"
click at [314, 130] on button "Save" at bounding box center [322, 124] width 22 height 12
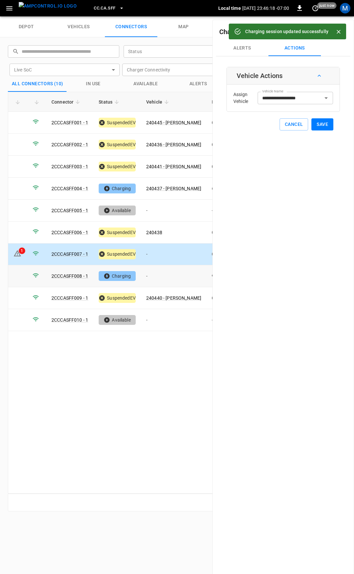
click at [163, 269] on td "-" at bounding box center [174, 276] width 66 height 22
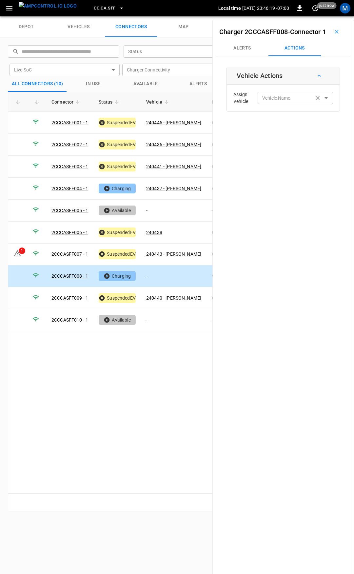
click at [290, 102] on input "Vehicle Name" at bounding box center [286, 98] width 52 height 8
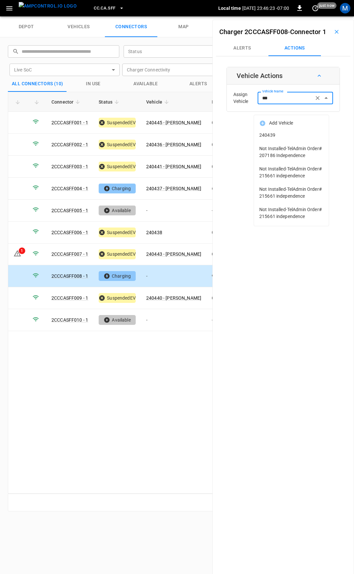
click at [279, 140] on li "240439" at bounding box center [291, 134] width 75 height 13
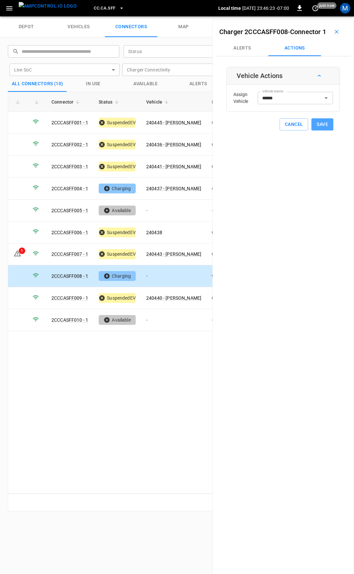
click at [313, 130] on button "Save" at bounding box center [322, 124] width 22 height 12
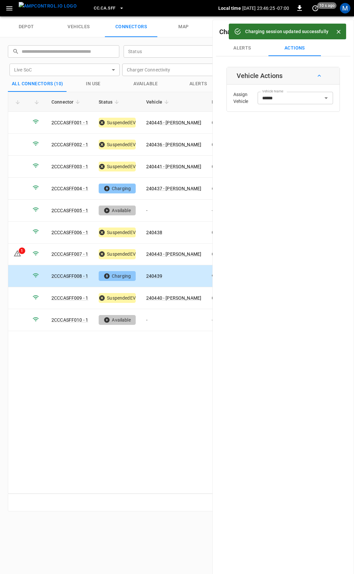
click at [96, 8] on span "CC.CA.SFF" at bounding box center [105, 9] width 22 height 8
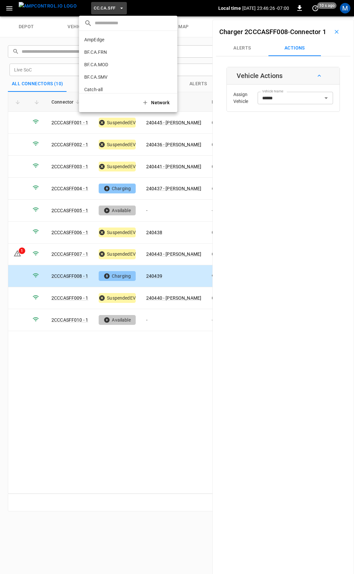
scroll to position [110, 0]
click at [206, 248] on div at bounding box center [177, 287] width 354 height 574
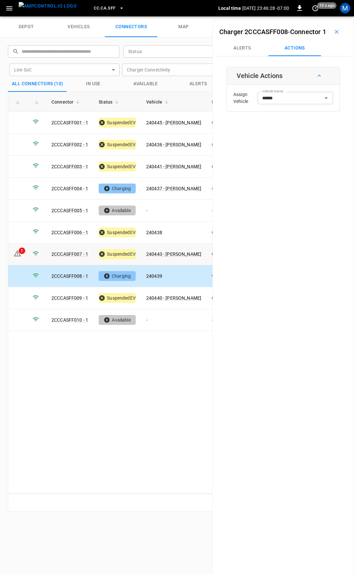
click at [206, 252] on td "240443 - [PERSON_NAME]" at bounding box center [174, 254] width 66 height 22
type input "**********"
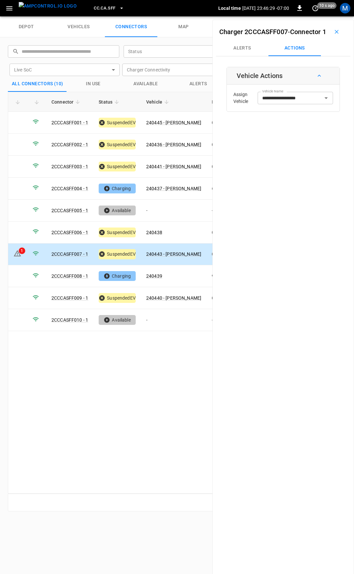
click at [250, 56] on button "Alerts" at bounding box center [242, 48] width 52 height 16
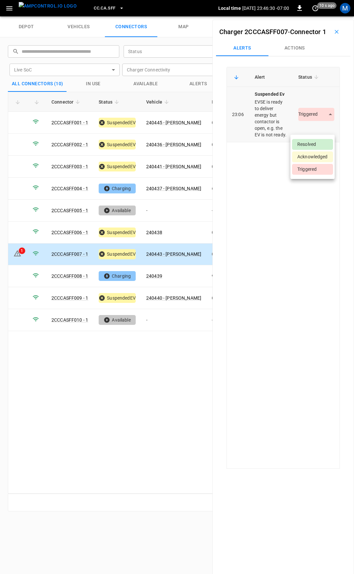
click at [304, 16] on body "CC.CA.SFF Local time [DATE] 23:46:30 -07:00 0 10 s ago M depot vehicles connect…" at bounding box center [177, 8] width 354 height 16
click at [315, 146] on li "Resolved" at bounding box center [312, 144] width 41 height 11
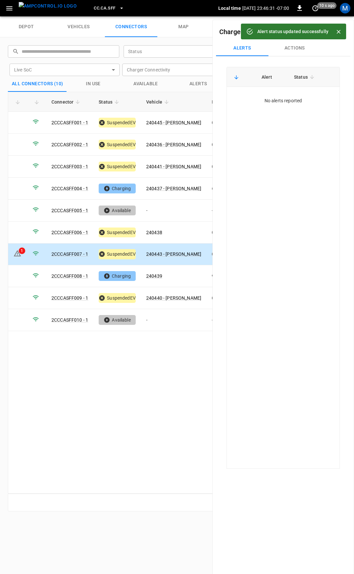
click at [91, 3] on button "CC.CA.SFF" at bounding box center [108, 8] width 35 height 13
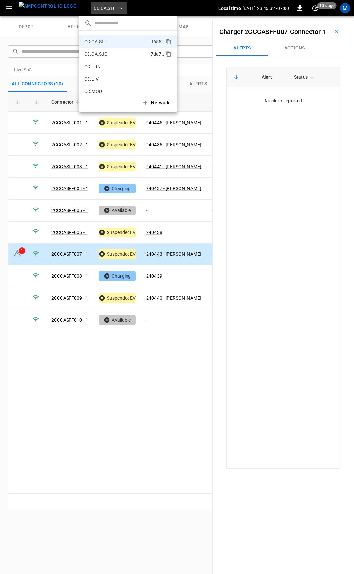
click at [106, 53] on p "CC.CA.SJO" at bounding box center [116, 54] width 64 height 7
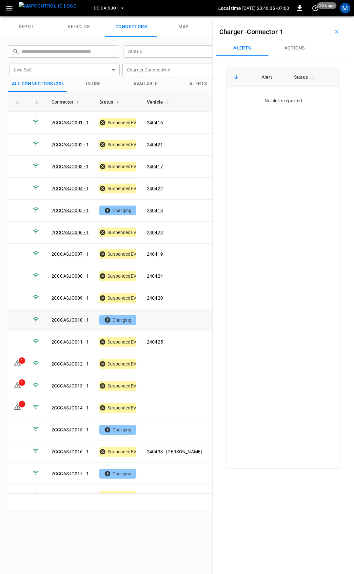
click at [159, 315] on td "-" at bounding box center [175, 320] width 66 height 22
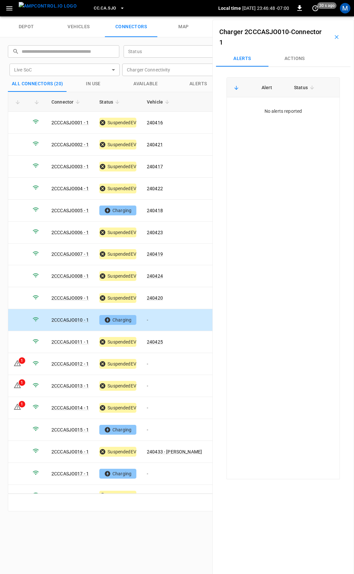
click at [297, 58] on button "Actions" at bounding box center [294, 59] width 52 height 16
click at [275, 110] on input "Vehicle Name" at bounding box center [286, 108] width 52 height 8
click at [282, 113] on div "Vehicle Name" at bounding box center [295, 108] width 75 height 12
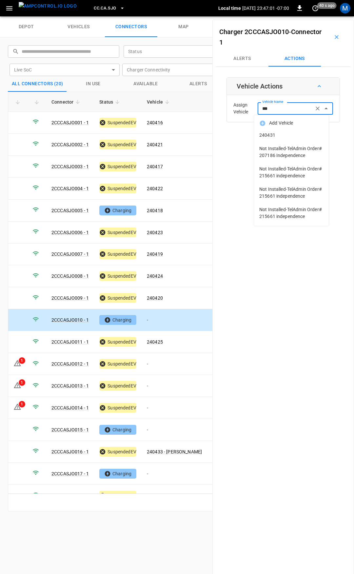
drag, startPoint x: 284, startPoint y: 142, endPoint x: 284, endPoint y: 135, distance: 7.2
click at [284, 135] on ul "Add Vehicle 240431 Not Installed-TelAdmin Order# 207186 Independence Not Instal…" at bounding box center [291, 170] width 75 height 111
click at [284, 135] on span "240431" at bounding box center [291, 135] width 64 height 7
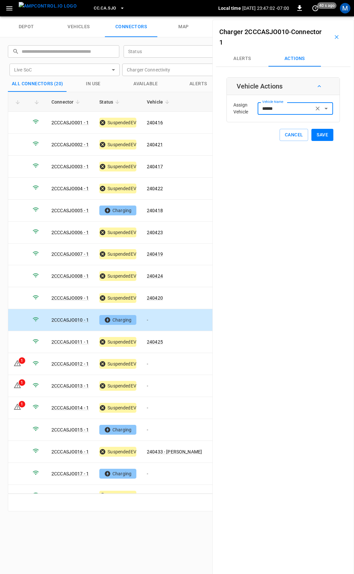
type input "******"
click at [320, 135] on button "Save" at bounding box center [322, 135] width 22 height 12
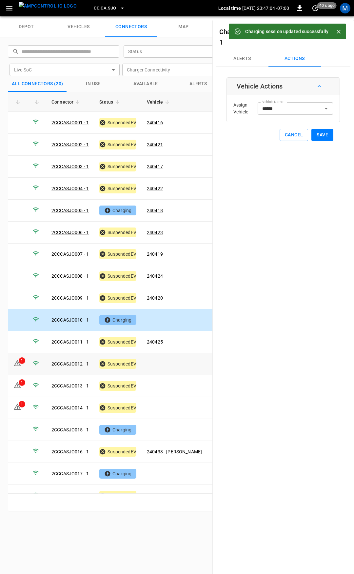
click at [159, 362] on td "-" at bounding box center [175, 364] width 66 height 22
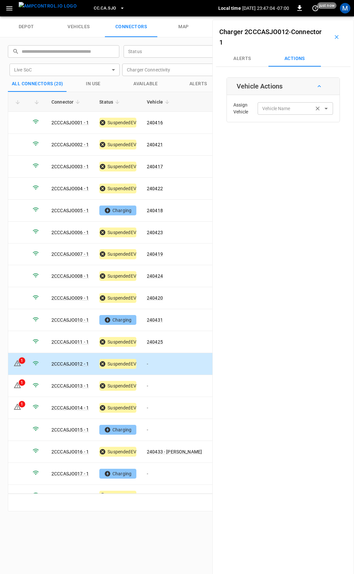
click at [282, 110] on input "Vehicle Name" at bounding box center [286, 108] width 52 height 8
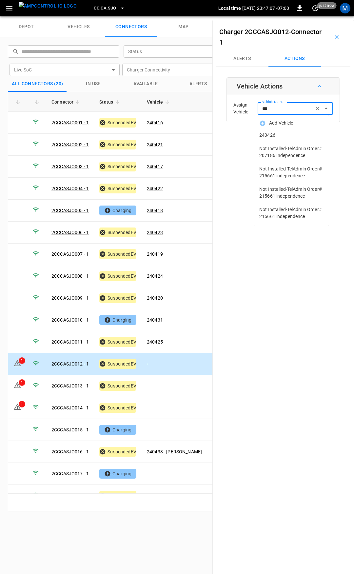
click at [286, 131] on li "240426" at bounding box center [291, 134] width 75 height 13
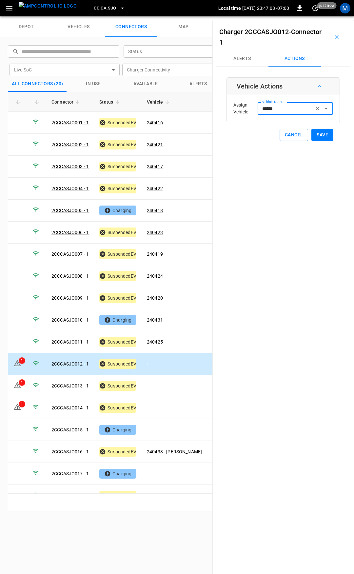
type input "******"
drag, startPoint x: 326, startPoint y: 135, endPoint x: 251, endPoint y: 250, distance: 137.8
click at [325, 135] on button "Save" at bounding box center [322, 135] width 22 height 12
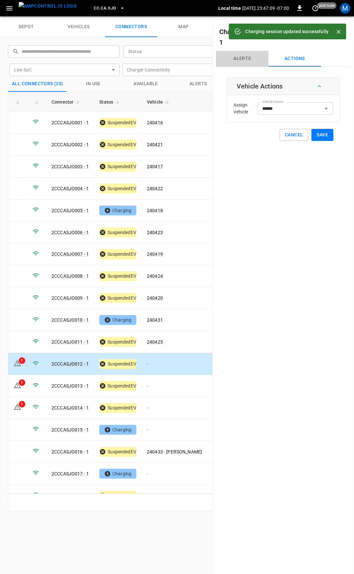
click at [242, 61] on button "Alerts" at bounding box center [242, 59] width 52 height 16
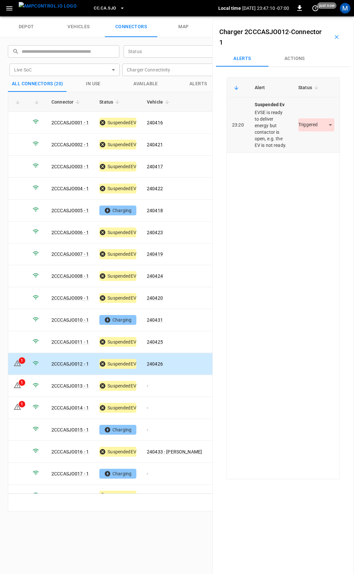
click at [313, 16] on body "CC.CA.SJO Local time [DATE] 23:47:10 -07:00 0 just now M depot vehicles connect…" at bounding box center [177, 8] width 354 height 16
click at [312, 142] on li "Resolved" at bounding box center [312, 144] width 41 height 11
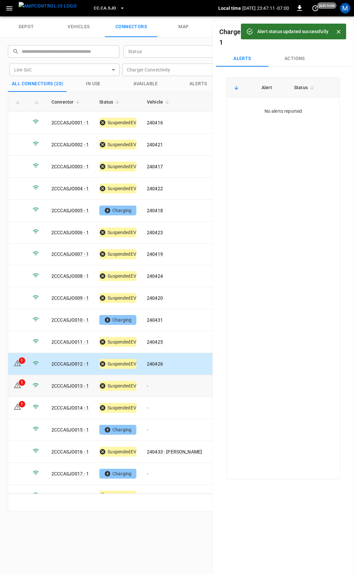
click at [162, 387] on td "-" at bounding box center [175, 386] width 66 height 22
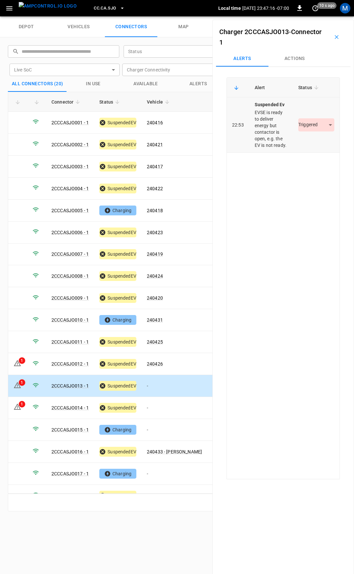
click at [316, 16] on body "CC.CA.SJO Local time [DATE] 23:47:16 -07:00 0 10 s ago M depot vehicles connect…" at bounding box center [177, 8] width 354 height 16
click at [316, 138] on ul "Resolved Acknowledged Triggered" at bounding box center [312, 157] width 44 height 44
click at [316, 142] on li "Resolved" at bounding box center [312, 144] width 41 height 11
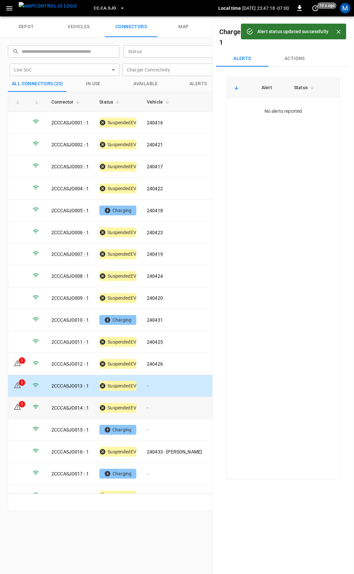
click at [165, 399] on td "-" at bounding box center [175, 408] width 66 height 22
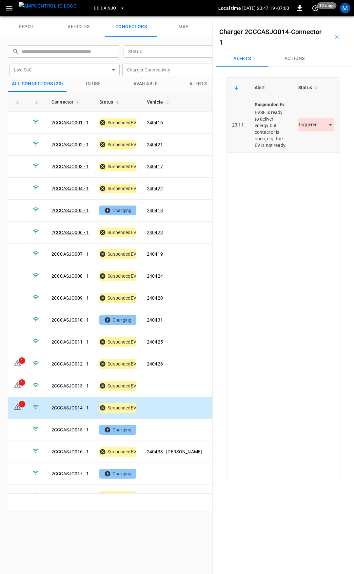
click at [309, 16] on body "CC.CA.SJO Local time [DATE] 23:47:19 -07:00 0 10 s ago M depot vehicles connect…" at bounding box center [177, 8] width 354 height 16
click at [311, 145] on li "Resolved" at bounding box center [312, 144] width 41 height 11
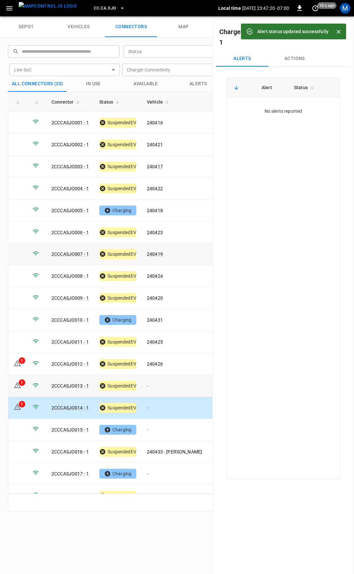
click at [158, 382] on td "-" at bounding box center [175, 386] width 66 height 22
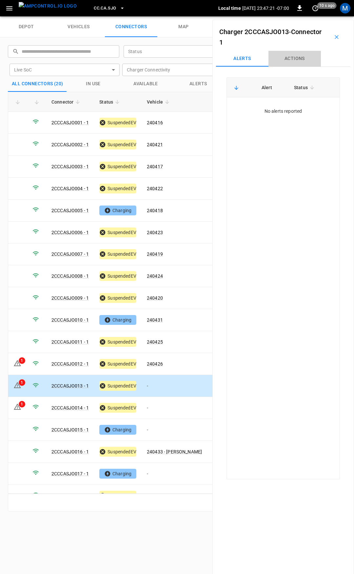
click at [289, 62] on button "Actions" at bounding box center [294, 59] width 52 height 16
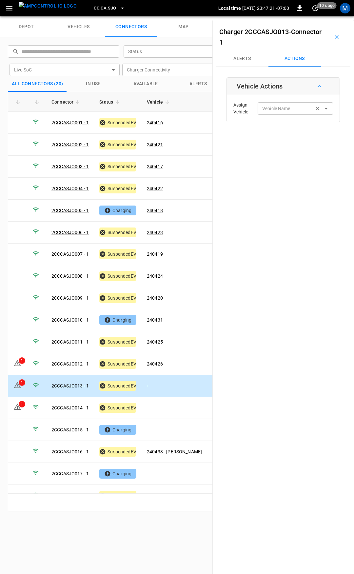
click at [285, 107] on input "Vehicle Name" at bounding box center [286, 108] width 52 height 8
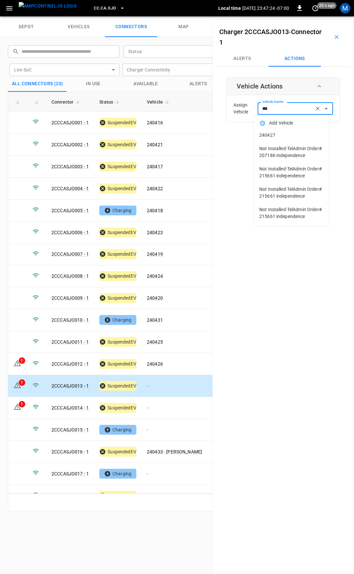
click at [289, 137] on span "240427" at bounding box center [291, 135] width 64 height 7
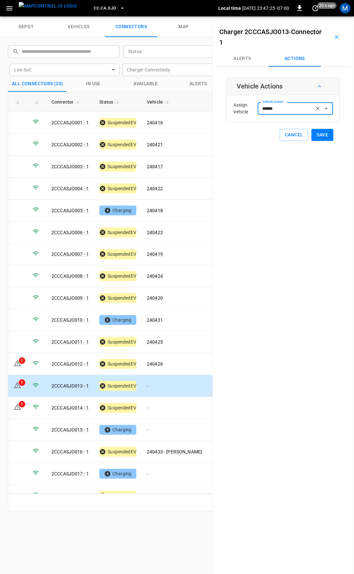
type input "******"
click at [318, 138] on button "Save" at bounding box center [322, 135] width 22 height 12
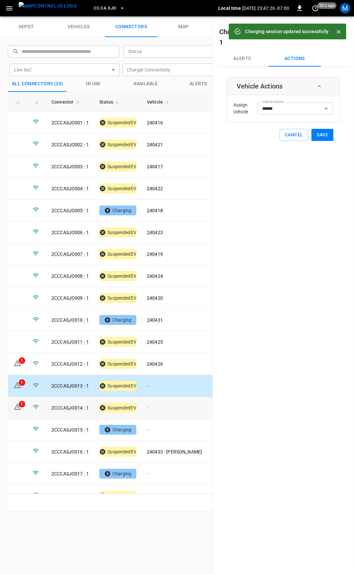
click at [160, 400] on td "-" at bounding box center [175, 408] width 66 height 22
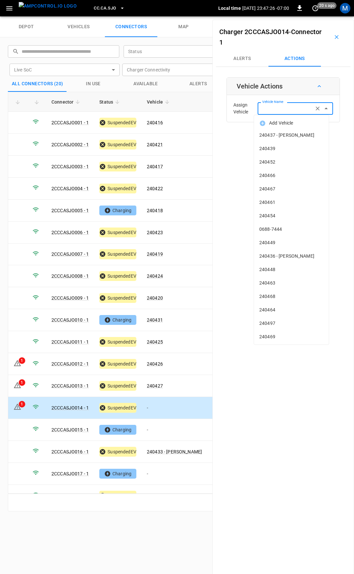
click at [285, 108] on input "Vehicle Name" at bounding box center [286, 108] width 52 height 8
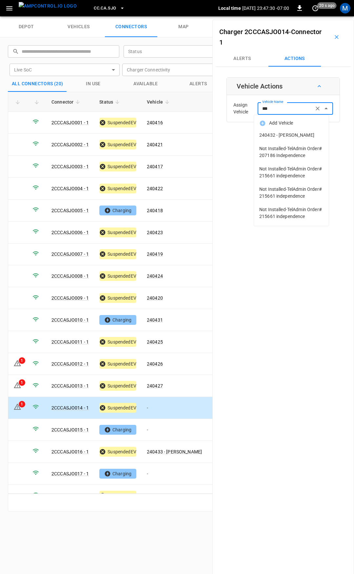
click at [285, 135] on span "240432 - [PERSON_NAME]" at bounding box center [291, 135] width 64 height 7
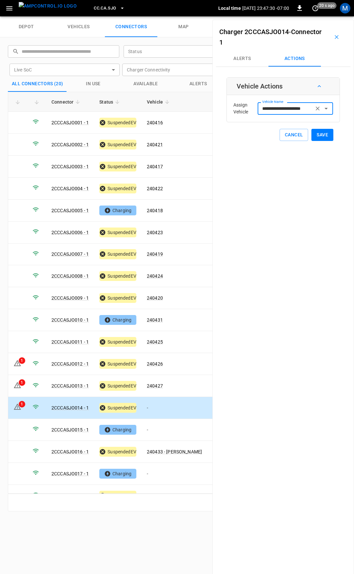
type input "**********"
click at [322, 135] on button "Save" at bounding box center [322, 135] width 22 height 12
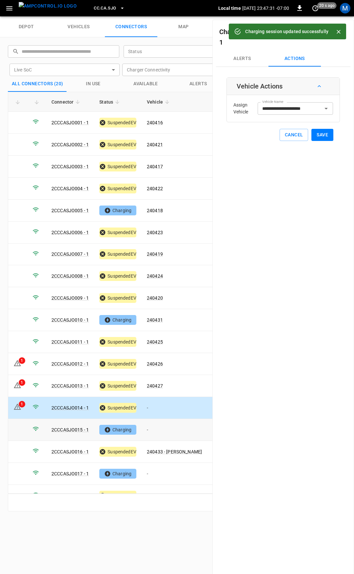
click at [155, 428] on td "-" at bounding box center [175, 430] width 66 height 22
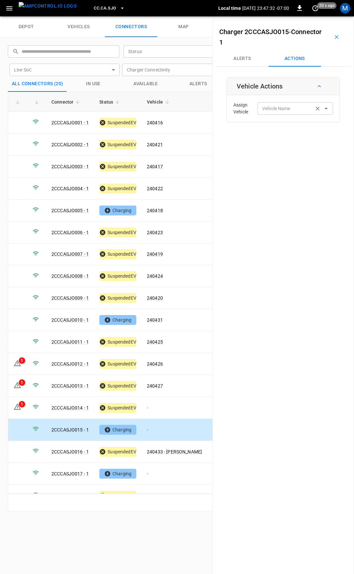
click at [289, 105] on input "Vehicle Name" at bounding box center [286, 108] width 52 height 8
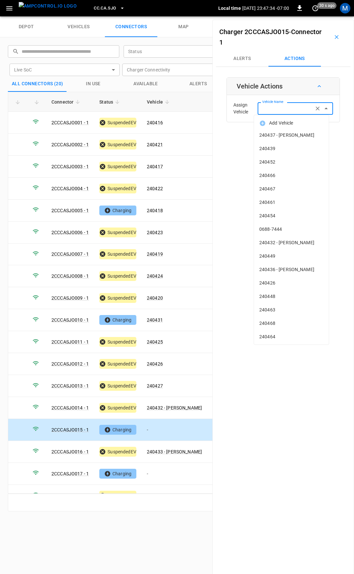
type input "*"
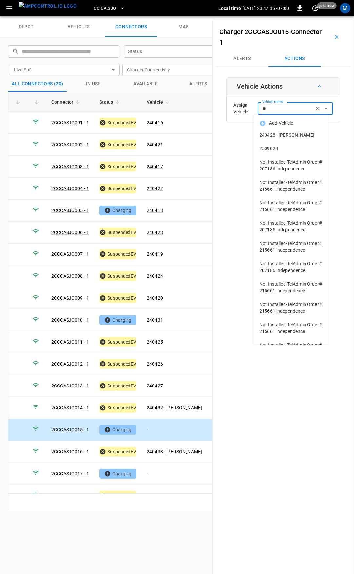
click at [285, 135] on span "240428 - [PERSON_NAME]" at bounding box center [291, 135] width 64 height 7
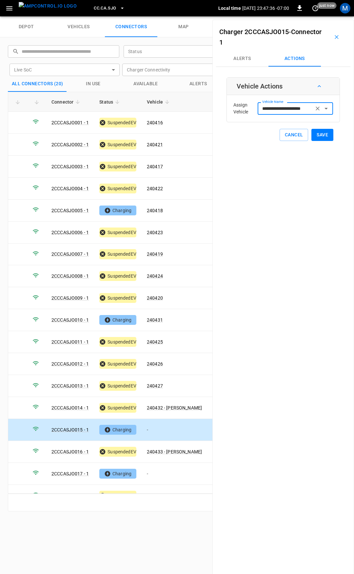
type input "**********"
click at [319, 134] on button "Save" at bounding box center [322, 135] width 22 height 12
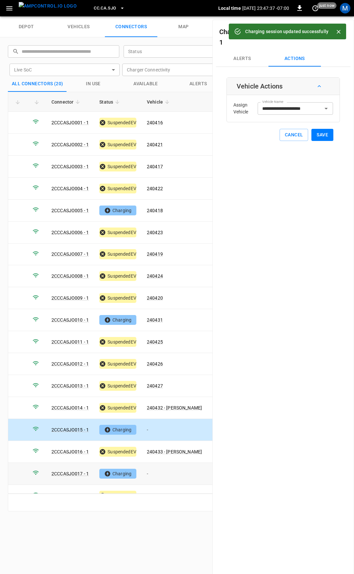
click at [176, 470] on td "-" at bounding box center [175, 474] width 66 height 22
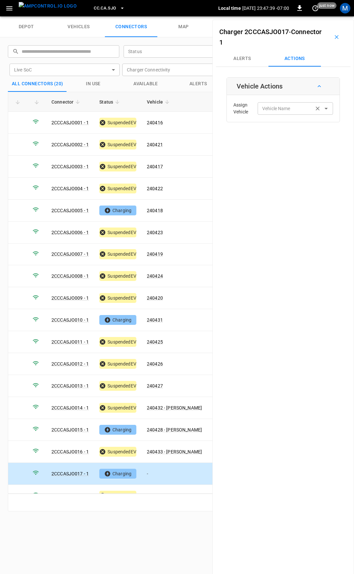
click at [272, 110] on input "Vehicle Name" at bounding box center [286, 108] width 52 height 8
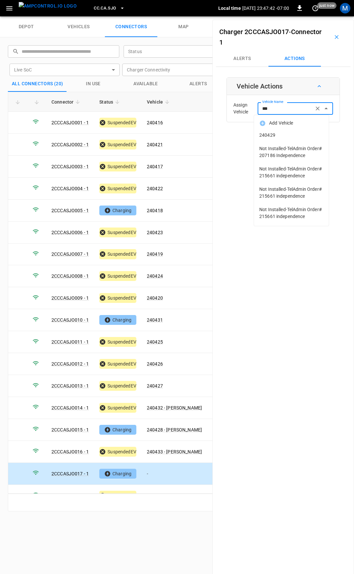
click at [287, 140] on li "240429" at bounding box center [291, 134] width 75 height 13
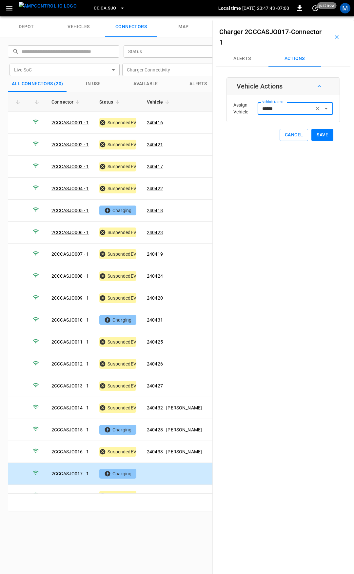
type input "******"
click at [311, 133] on button "Save" at bounding box center [322, 135] width 22 height 12
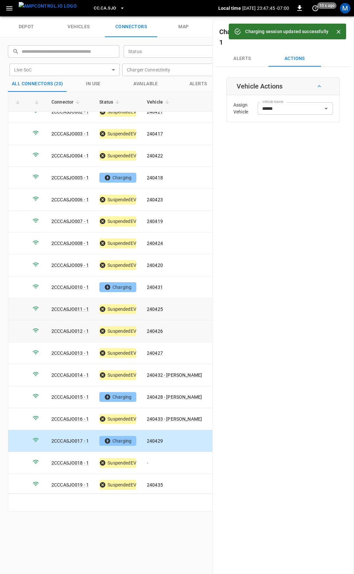
scroll to position [54, 0]
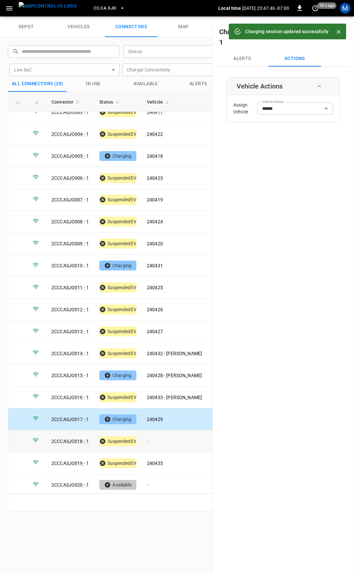
click at [159, 437] on td "-" at bounding box center [175, 441] width 66 height 22
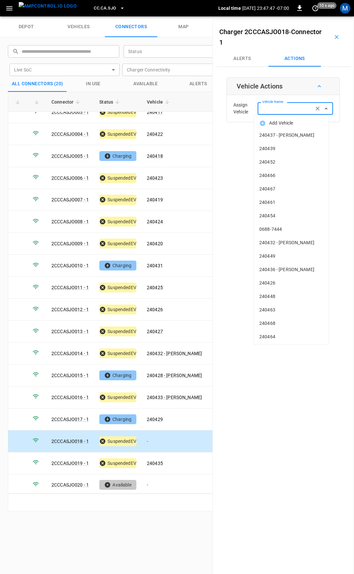
click at [263, 106] on div "Vehicle Name Vehicle Name" at bounding box center [295, 108] width 75 height 12
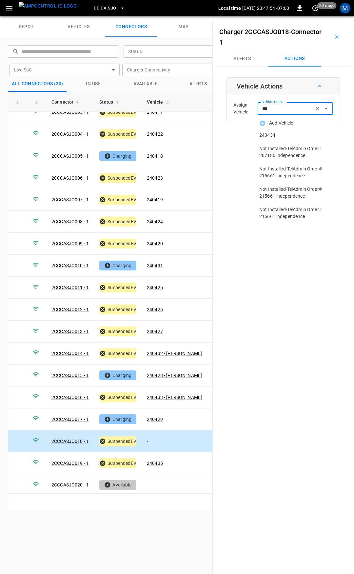
click at [277, 138] on span "240434" at bounding box center [291, 135] width 64 height 7
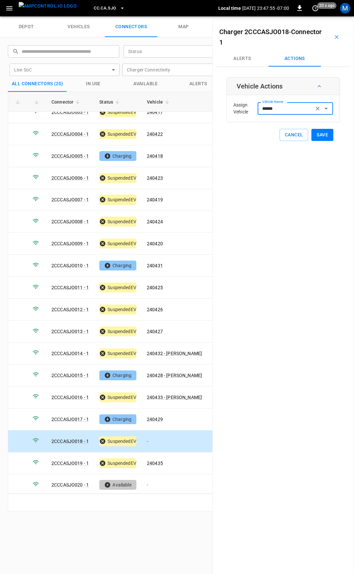
type input "******"
click at [314, 135] on button "Save" at bounding box center [322, 135] width 22 height 12
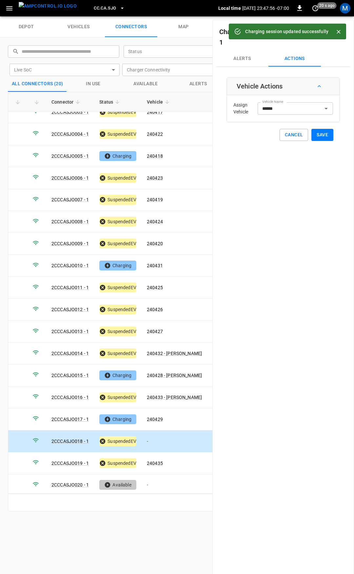
click at [94, 7] on span "CC.CA.SJO" at bounding box center [105, 9] width 22 height 8
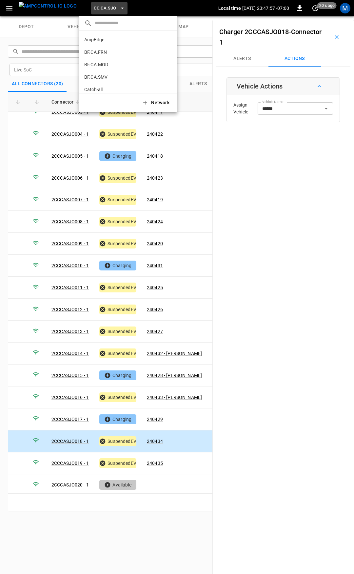
scroll to position [123, 0]
click at [114, 50] on li "CC.FRN 859f ..." at bounding box center [128, 54] width 98 height 12
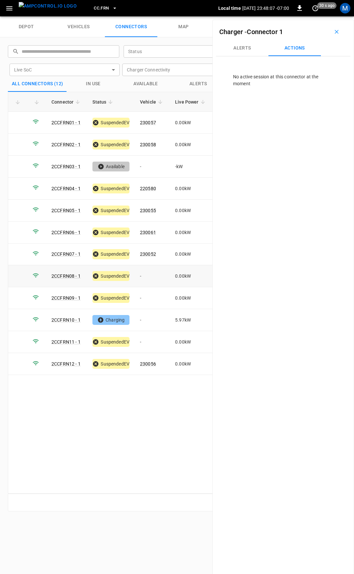
drag, startPoint x: 148, startPoint y: 275, endPoint x: 169, endPoint y: 201, distance: 76.5
click at [148, 275] on td "-" at bounding box center [152, 276] width 35 height 22
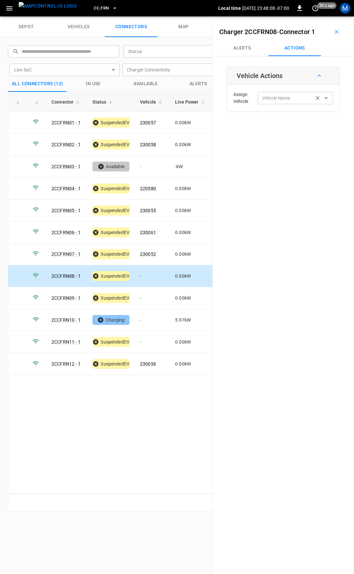
click at [284, 102] on div "Vehicle Name" at bounding box center [295, 98] width 75 height 12
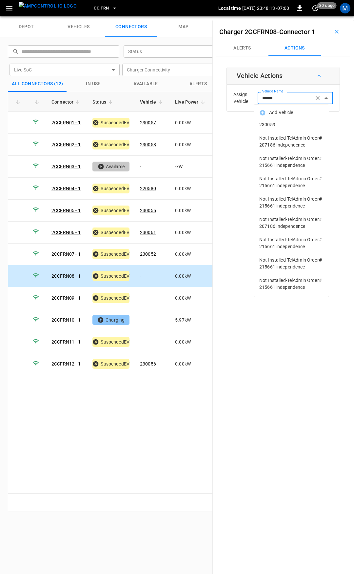
click at [281, 122] on span "230059" at bounding box center [291, 124] width 64 height 7
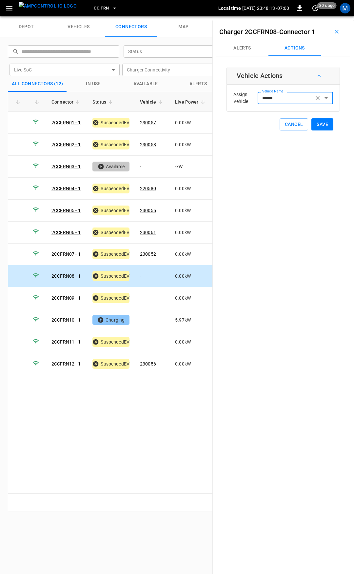
type input "******"
click at [312, 122] on button "Save" at bounding box center [322, 124] width 22 height 12
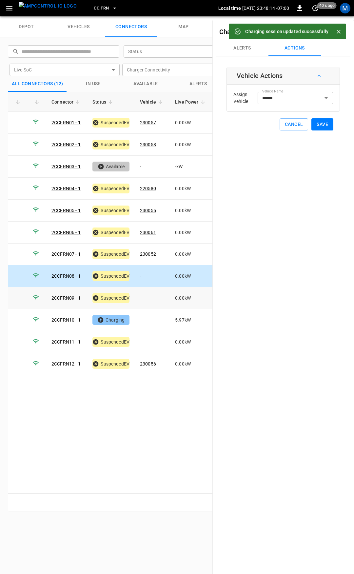
click at [156, 299] on td "-" at bounding box center [152, 298] width 35 height 22
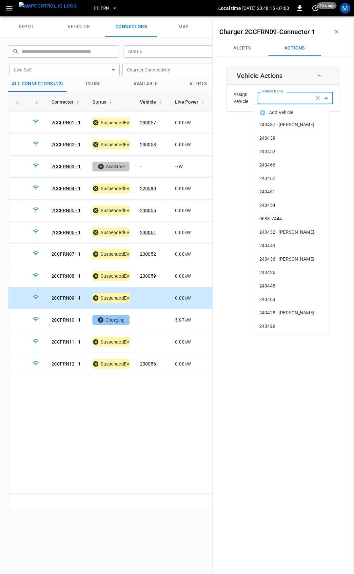
click at [280, 99] on input "Vehicle Name" at bounding box center [286, 98] width 52 height 8
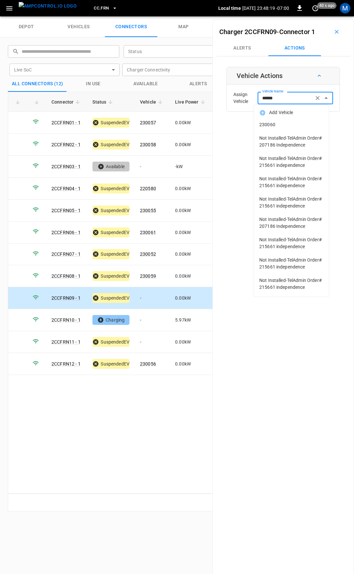
click at [284, 120] on li "230060" at bounding box center [291, 124] width 75 height 13
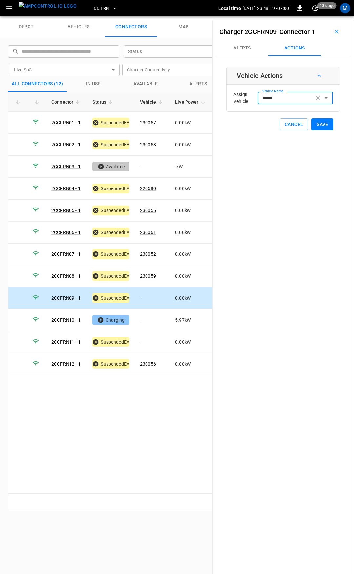
type input "******"
click at [314, 126] on button "Save" at bounding box center [322, 124] width 22 height 12
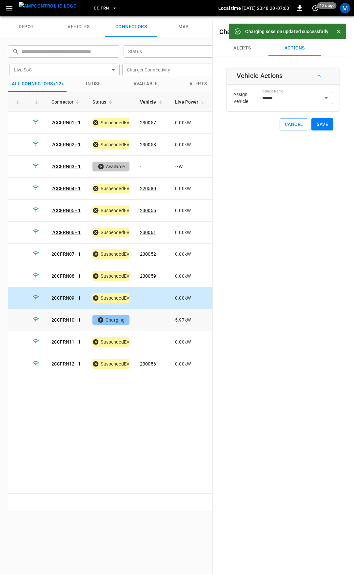
click at [144, 317] on td "-" at bounding box center [152, 320] width 35 height 22
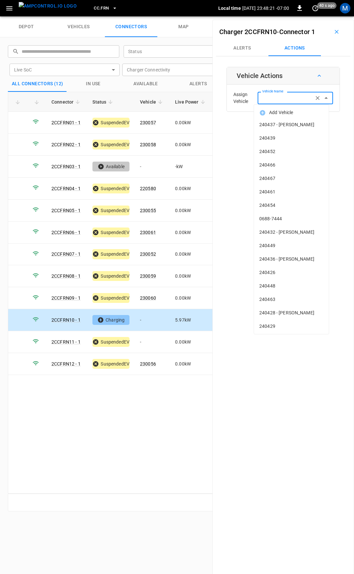
click at [271, 101] on input "Vehicle Name" at bounding box center [286, 98] width 52 height 8
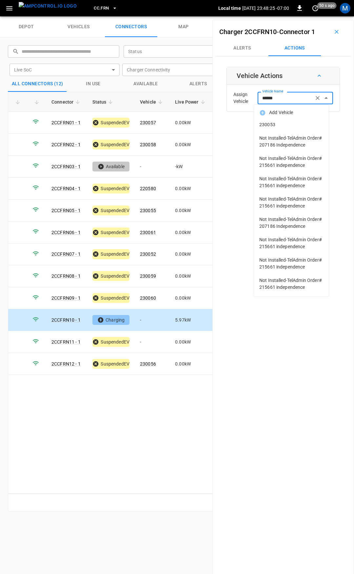
click at [278, 124] on span "230053" at bounding box center [291, 124] width 64 height 7
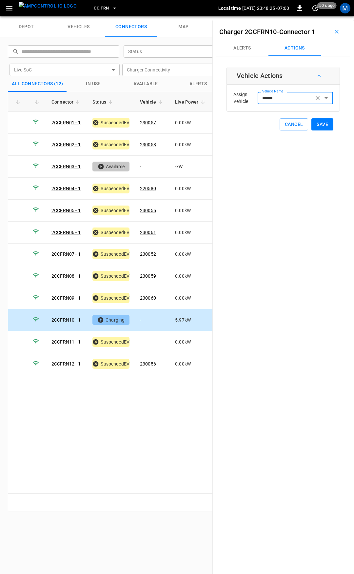
type input "******"
click at [313, 128] on button "Save" at bounding box center [322, 124] width 22 height 12
click at [150, 339] on td "-" at bounding box center [152, 342] width 35 height 22
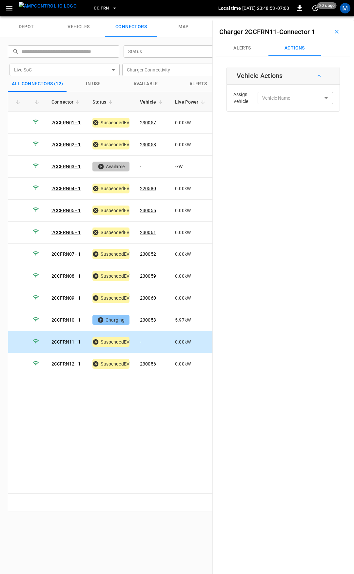
click at [286, 91] on div "Assign Vehicle Vehicle Name Vehicle Name" at bounding box center [282, 98] width 109 height 24
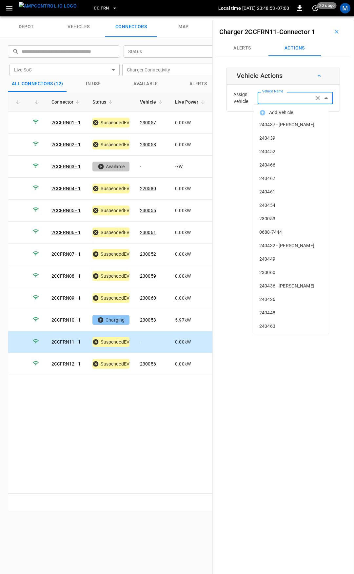
click at [286, 96] on input "Vehicle Name" at bounding box center [286, 98] width 52 height 8
type input "******"
click at [296, 128] on span "240437 - [PERSON_NAME]" at bounding box center [291, 124] width 64 height 7
type input "**********"
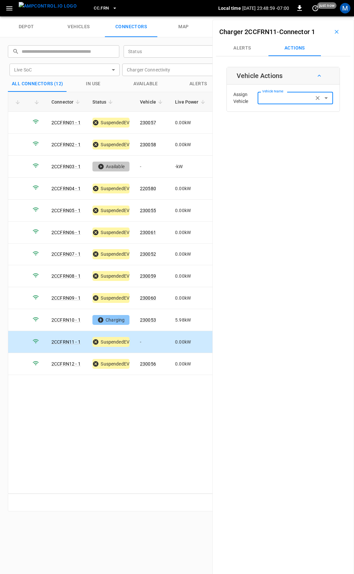
click at [316, 97] on icon "Clear" at bounding box center [318, 98] width 4 height 4
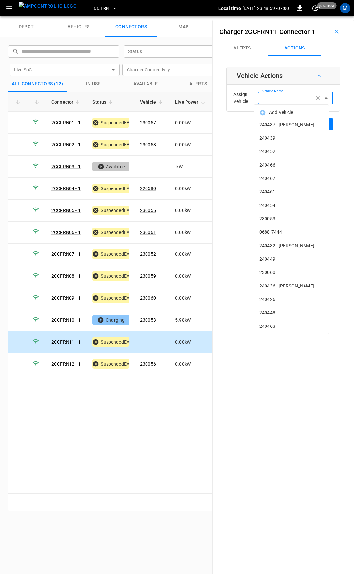
click at [293, 98] on input "Vehicle Name" at bounding box center [286, 98] width 52 height 8
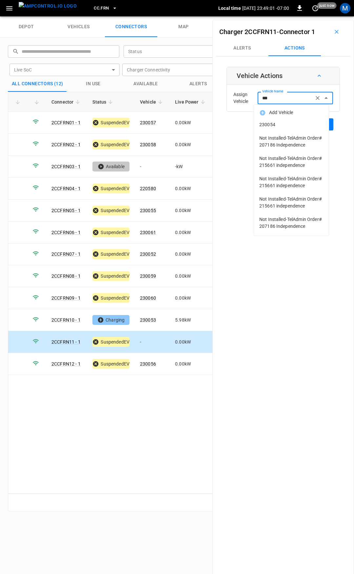
click at [293, 124] on span "230054" at bounding box center [291, 124] width 64 height 7
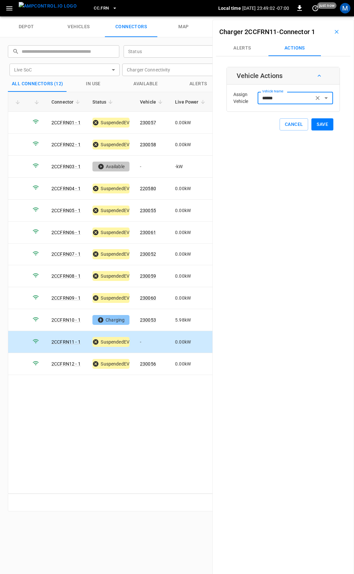
type input "******"
click at [319, 127] on button "Save" at bounding box center [322, 124] width 22 height 12
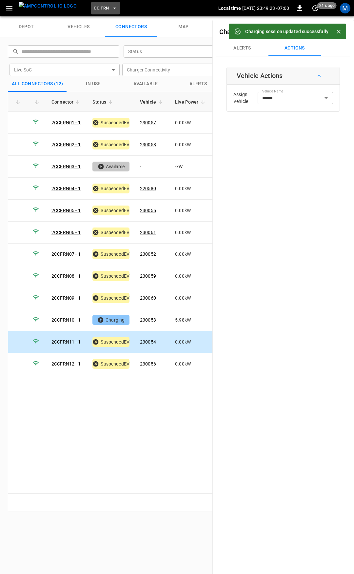
click at [94, 9] on span "CC.FRN" at bounding box center [101, 9] width 15 height 8
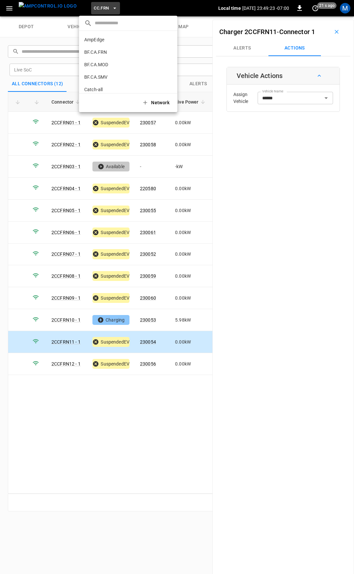
scroll to position [135, 0]
click at [107, 57] on p "CC.LIV" at bounding box center [116, 54] width 64 height 7
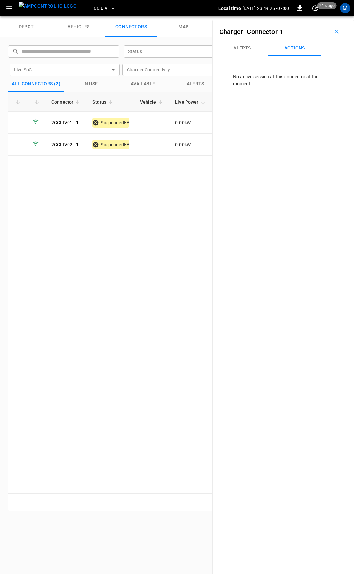
click at [94, 8] on span "CC.LIV" at bounding box center [100, 9] width 13 height 8
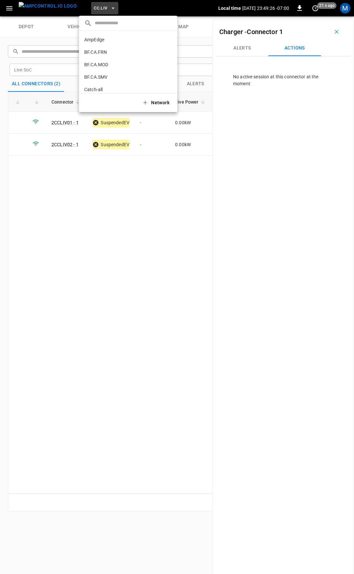
scroll to position [147, 0]
click at [110, 57] on p "CC.MOD" at bounding box center [116, 54] width 65 height 7
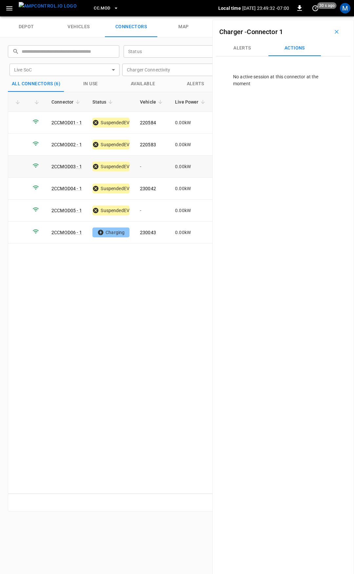
drag, startPoint x: 150, startPoint y: 164, endPoint x: 199, endPoint y: 128, distance: 61.6
click at [150, 164] on td "-" at bounding box center [152, 167] width 35 height 22
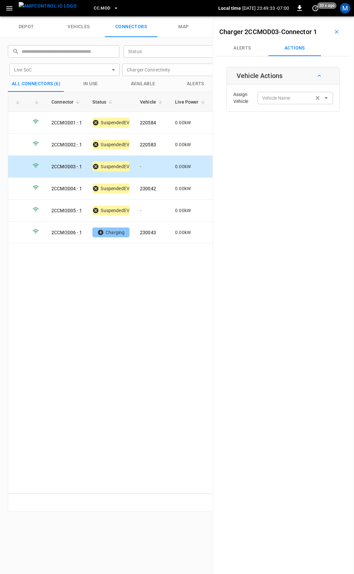
click at [270, 103] on div "Vehicle Name" at bounding box center [295, 98] width 75 height 12
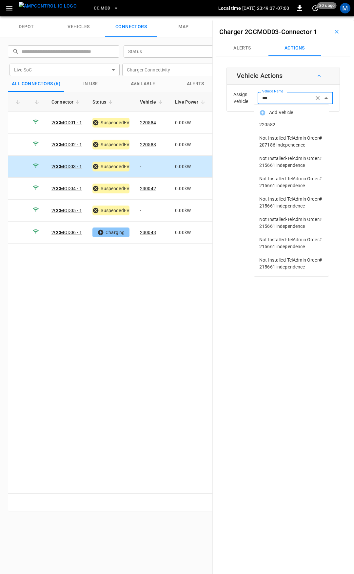
click at [275, 123] on span "220582" at bounding box center [291, 124] width 64 height 7
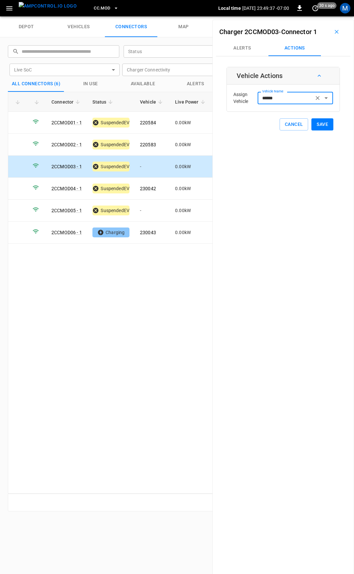
type input "******"
click at [322, 126] on button "Save" at bounding box center [322, 124] width 22 height 12
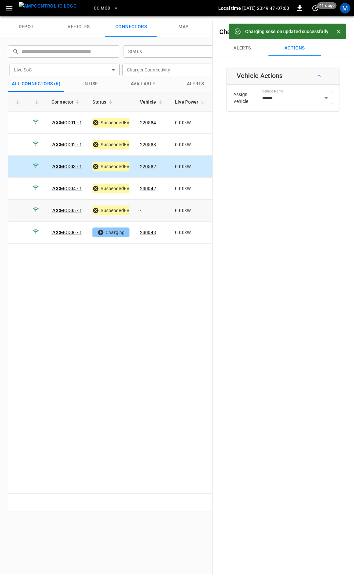
click at [146, 207] on td "-" at bounding box center [152, 211] width 35 height 22
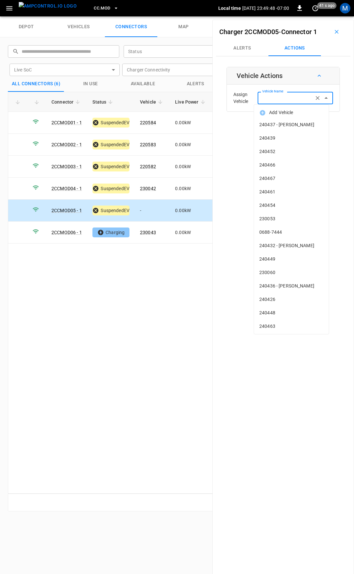
click at [287, 94] on input "Vehicle Name" at bounding box center [286, 98] width 52 height 8
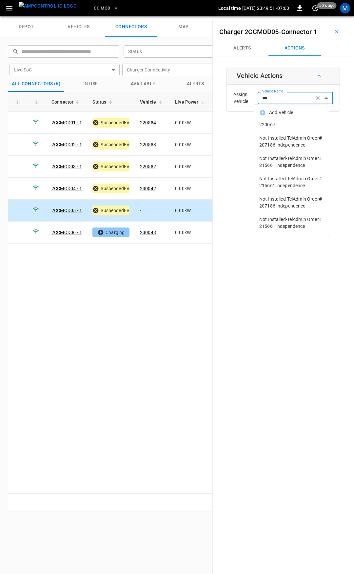
click at [291, 126] on span "220067" at bounding box center [291, 124] width 64 height 7
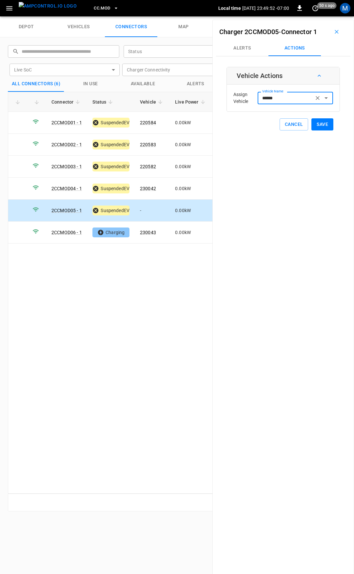
type input "******"
click at [319, 122] on button "Save" at bounding box center [322, 124] width 22 height 12
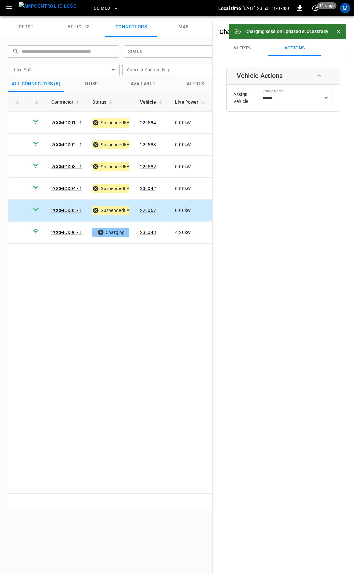
click at [94, 7] on span "CC.MOD" at bounding box center [102, 9] width 16 height 8
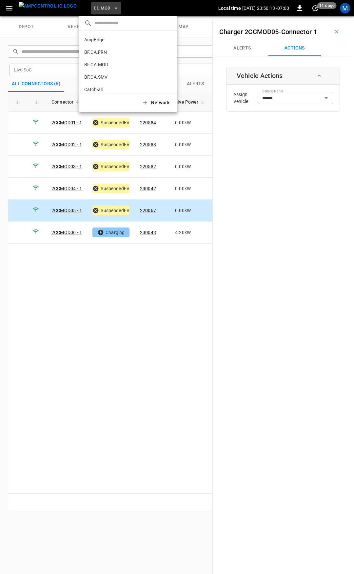
scroll to position [160, 0]
click at [101, 52] on p "CC.SAC" at bounding box center [116, 54] width 64 height 7
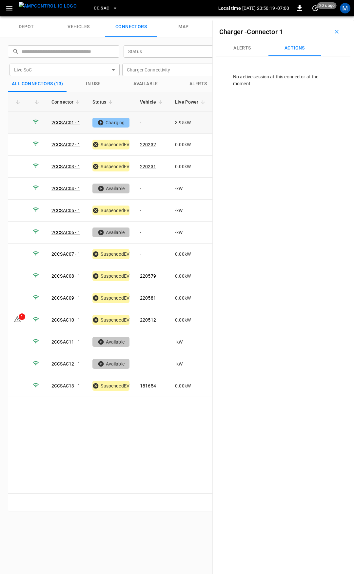
click at [153, 120] on td "-" at bounding box center [152, 123] width 35 height 22
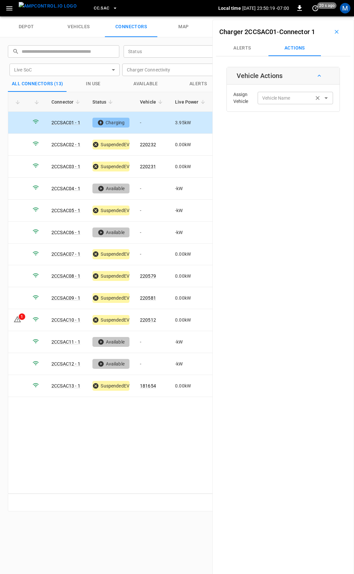
click at [289, 98] on input "Vehicle Name" at bounding box center [286, 98] width 52 height 8
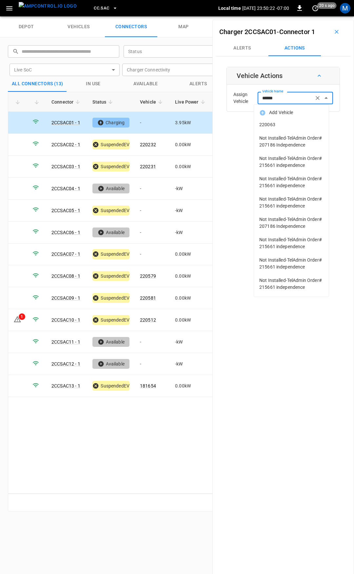
click at [305, 128] on li "220063" at bounding box center [291, 124] width 75 height 13
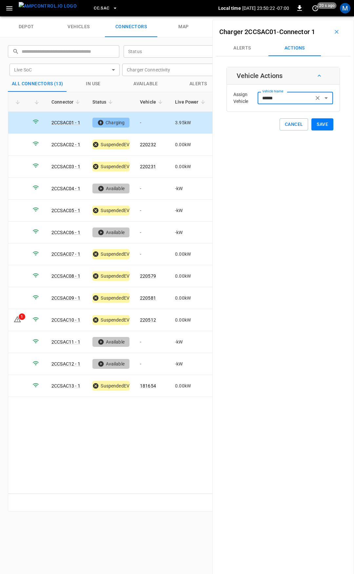
type input "******"
click at [314, 125] on button "Save" at bounding box center [322, 124] width 22 height 12
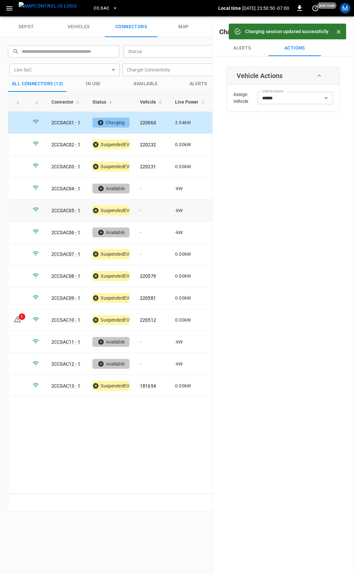
drag, startPoint x: 149, startPoint y: 216, endPoint x: 235, endPoint y: 157, distance: 104.3
click at [149, 216] on td "-" at bounding box center [152, 211] width 35 height 22
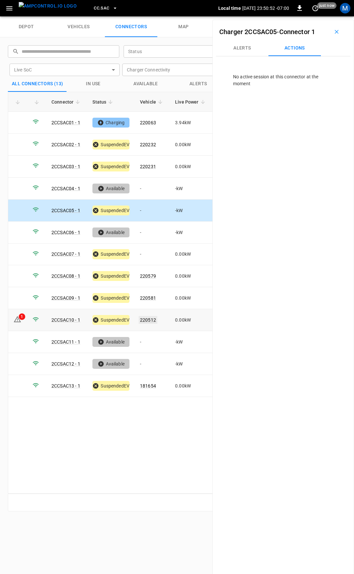
click at [151, 316] on link "220512" at bounding box center [148, 320] width 19 height 8
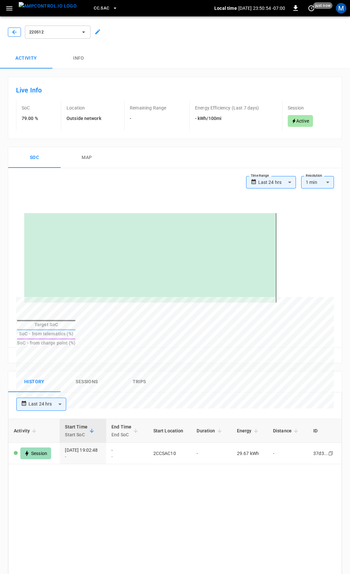
click at [14, 30] on icon "button" at bounding box center [14, 32] width 7 height 7
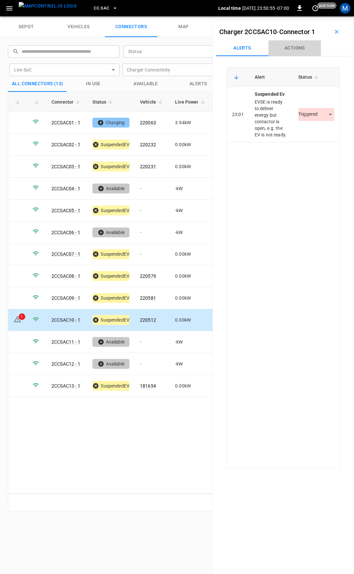
click at [304, 48] on button "Actions" at bounding box center [294, 48] width 52 height 16
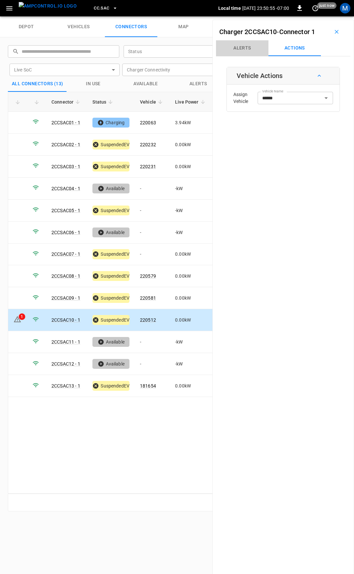
click at [249, 47] on button "Alerts" at bounding box center [242, 48] width 52 height 16
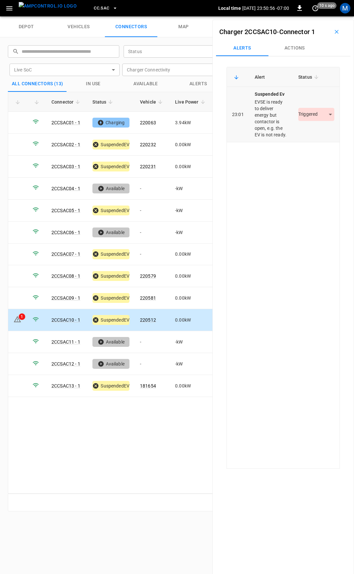
click at [311, 16] on body "CC.SAC Local time [DATE] 23:50:56 -07:00 0 10 s ago M depot vehicles connectors…" at bounding box center [177, 8] width 354 height 16
click at [318, 136] on li "Resolved" at bounding box center [312, 133] width 41 height 11
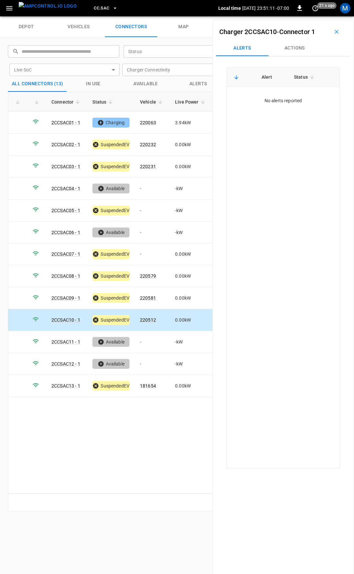
click at [94, 8] on span "CC.SAC" at bounding box center [101, 9] width 15 height 8
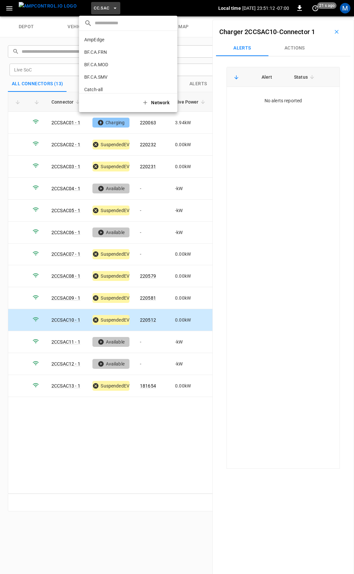
scroll to position [172, 0]
click at [99, 50] on li "CC.STK 8e6d ..." at bounding box center [128, 54] width 98 height 12
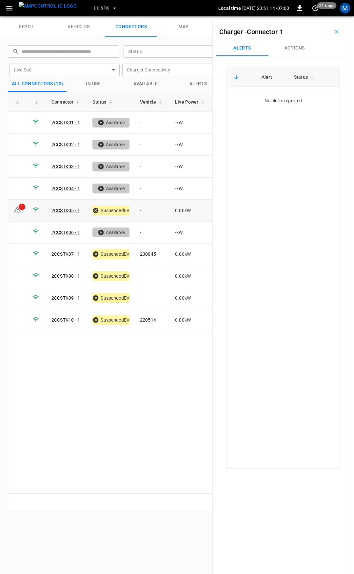
click at [151, 206] on td "-" at bounding box center [152, 211] width 35 height 22
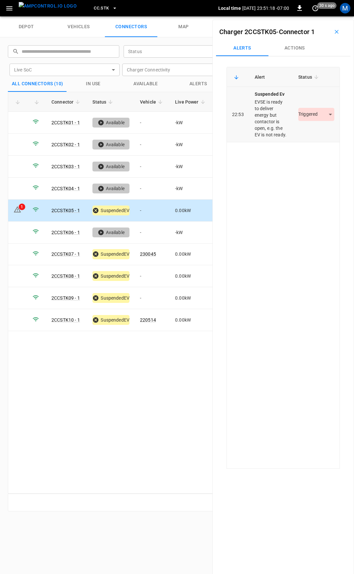
click at [315, 16] on body "CC.STK Local time [DATE] 23:51:18 -07:00 0 30 s ago M depot vehicles connectors…" at bounding box center [177, 8] width 354 height 16
click at [310, 132] on li "Resolved" at bounding box center [312, 133] width 41 height 11
click at [294, 51] on button "Actions" at bounding box center [294, 48] width 52 height 16
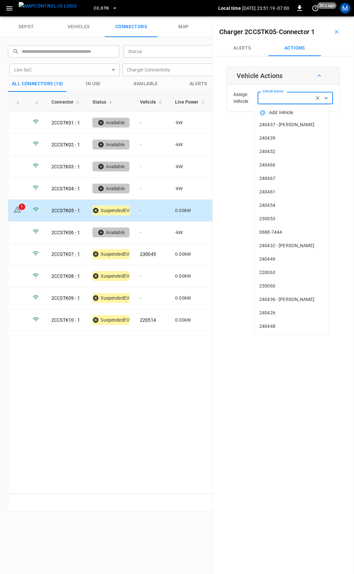
click at [289, 99] on input "Vehicle Name" at bounding box center [286, 98] width 52 height 8
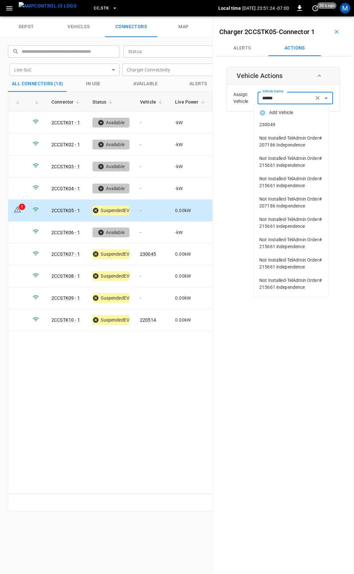
click at [288, 127] on span "230049" at bounding box center [291, 124] width 64 height 7
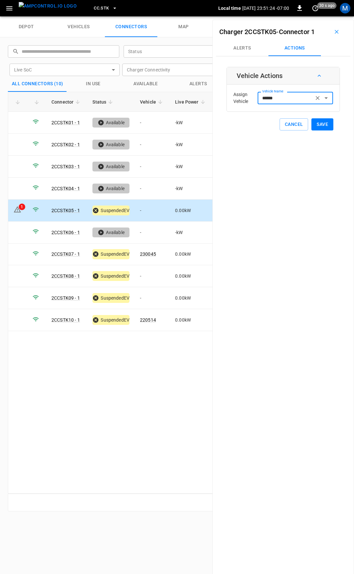
type input "******"
click at [316, 124] on button "Save" at bounding box center [322, 124] width 22 height 12
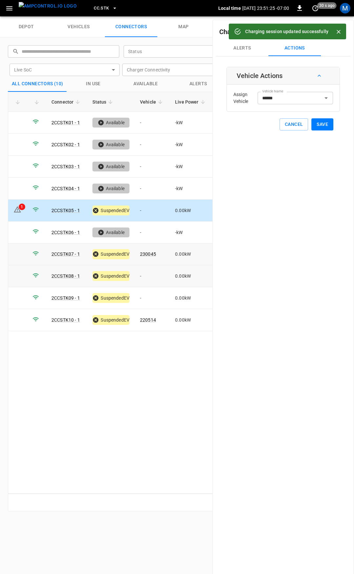
click at [149, 274] on td "-" at bounding box center [152, 276] width 35 height 22
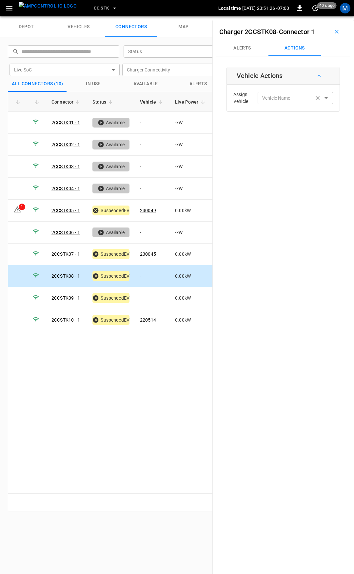
click at [288, 99] on input "Vehicle Name" at bounding box center [286, 98] width 52 height 8
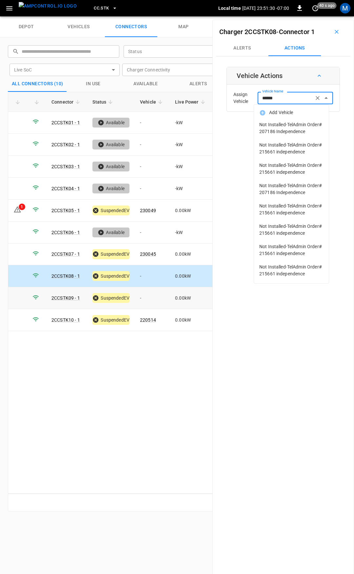
type input "******"
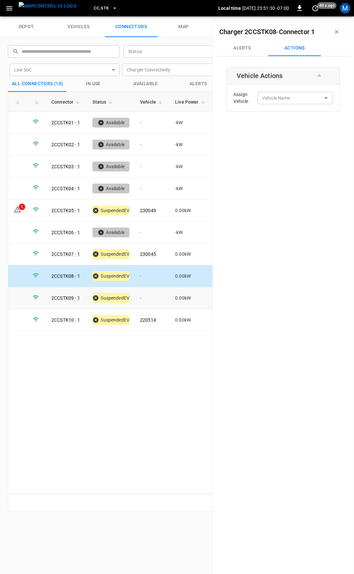
drag, startPoint x: 142, startPoint y: 296, endPoint x: 241, endPoint y: 123, distance: 199.5
click at [143, 296] on td "-" at bounding box center [152, 298] width 35 height 22
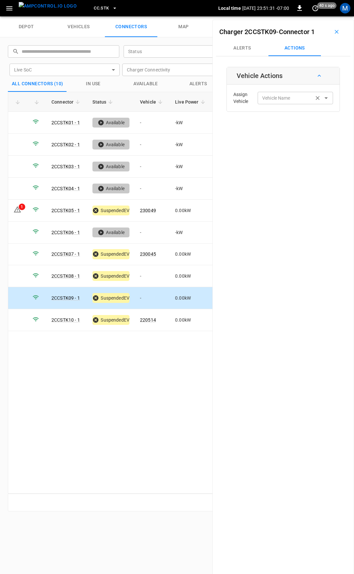
click at [273, 96] on div "Vehicle Name Vehicle Name" at bounding box center [295, 98] width 75 height 12
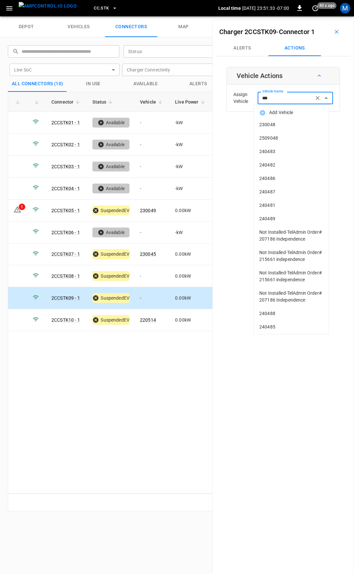
click at [273, 126] on span "230048" at bounding box center [291, 124] width 64 height 7
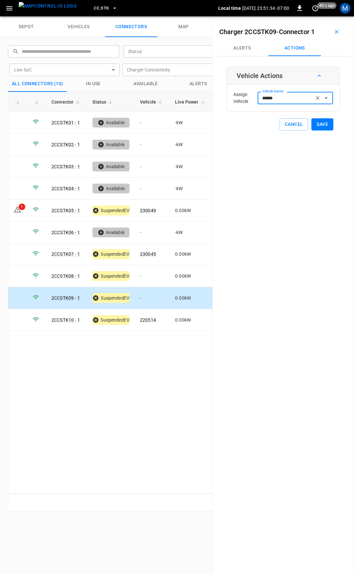
type input "******"
click at [317, 125] on button "Save" at bounding box center [322, 124] width 22 height 12
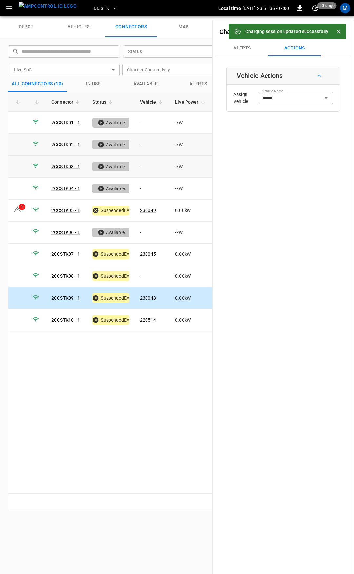
click at [32, 145] on icon at bounding box center [35, 143] width 7 height 7
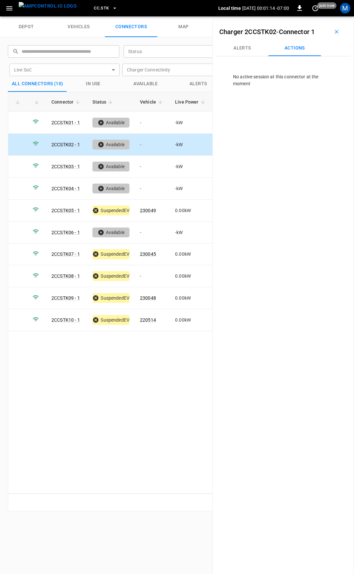
click at [11, 11] on icon "button" at bounding box center [9, 8] width 8 height 8
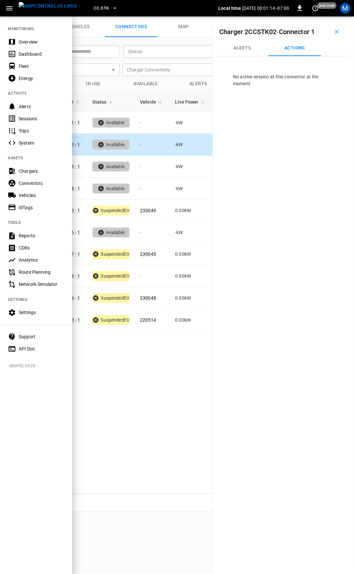
click at [24, 40] on div "Overview" at bounding box center [42, 42] width 46 height 7
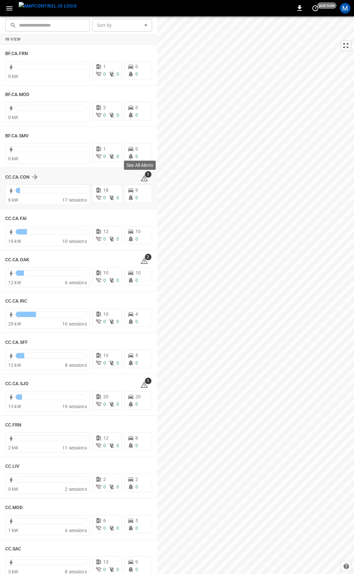
click at [144, 179] on icon at bounding box center [144, 179] width 1 height 3
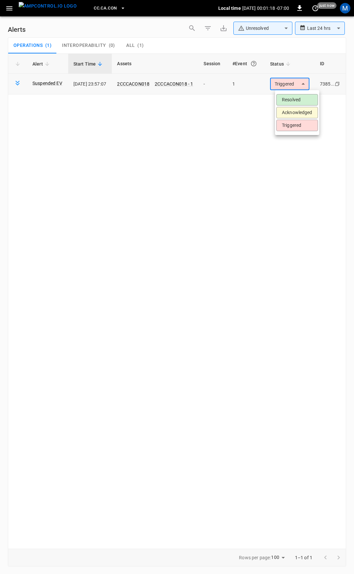
click at [288, 87] on body "**********" at bounding box center [177, 285] width 354 height 571
click at [291, 100] on li "Resolved" at bounding box center [297, 99] width 42 height 11
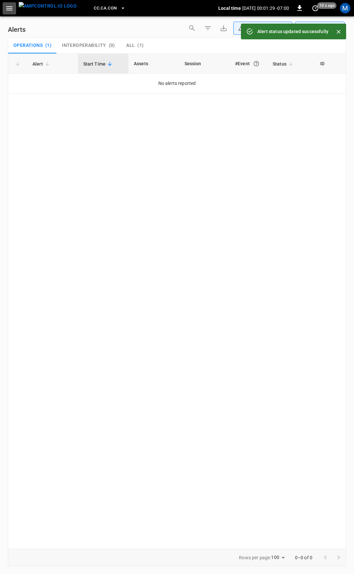
click at [9, 12] on icon "button" at bounding box center [9, 8] width 8 height 8
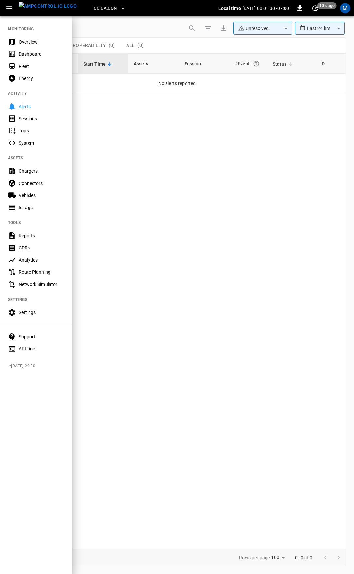
click at [47, 42] on div "Overview" at bounding box center [42, 42] width 46 height 7
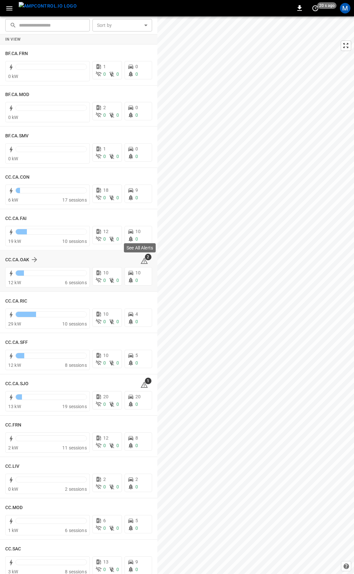
click at [144, 261] on icon at bounding box center [144, 261] width 1 height 3
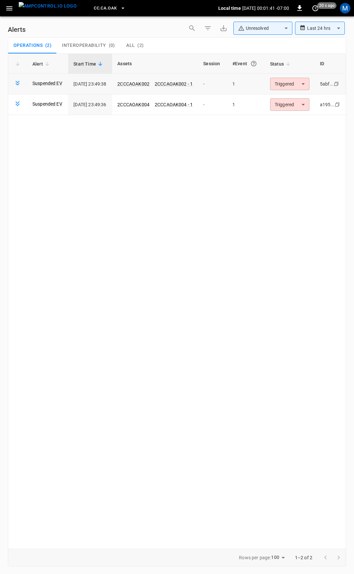
click at [300, 84] on body "**********" at bounding box center [177, 285] width 354 height 571
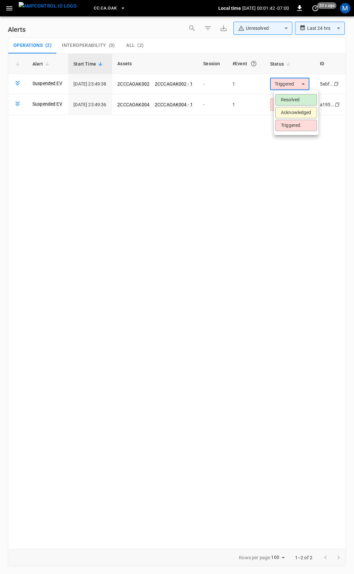
click at [300, 102] on li "Resolved" at bounding box center [296, 99] width 42 height 11
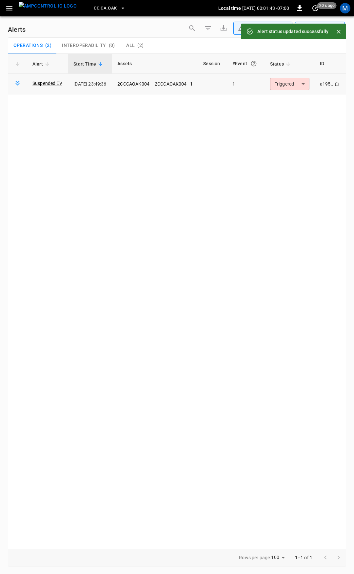
click at [299, 88] on body "**********" at bounding box center [177, 285] width 354 height 571
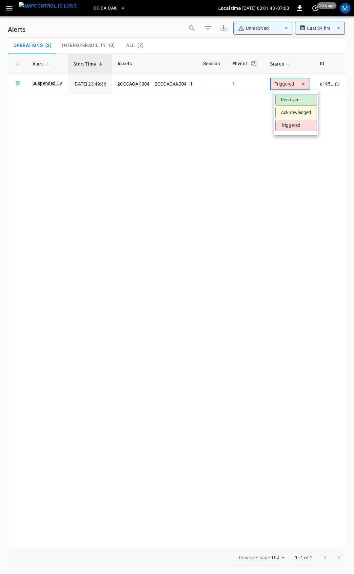
click at [295, 99] on li "Resolved" at bounding box center [296, 99] width 42 height 11
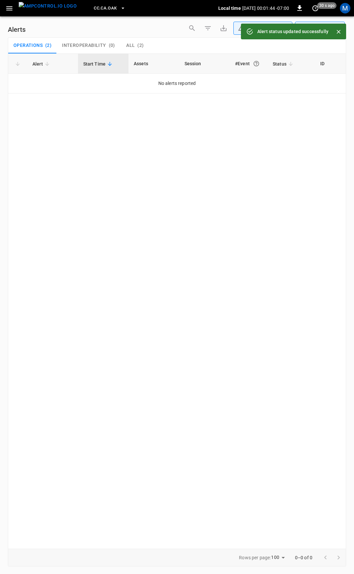
click at [12, 8] on icon "button" at bounding box center [9, 8] width 8 height 8
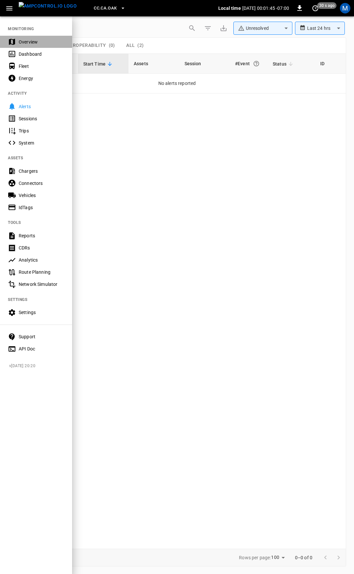
drag, startPoint x: 48, startPoint y: 41, endPoint x: 56, endPoint y: 53, distance: 14.5
click at [48, 41] on div "Overview" at bounding box center [42, 42] width 46 height 7
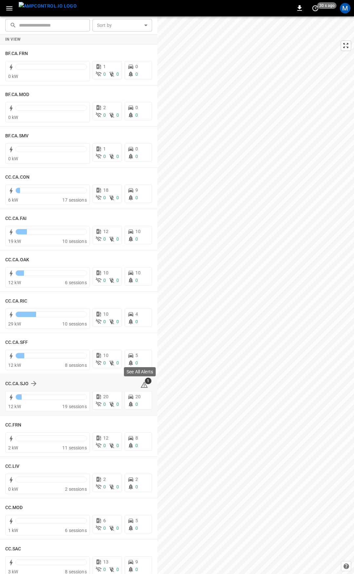
click at [144, 384] on icon at bounding box center [144, 385] width 1 height 3
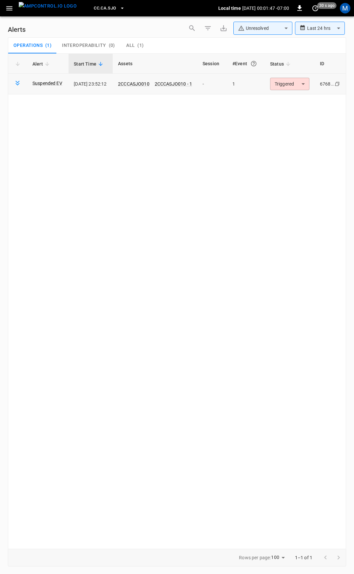
click at [290, 86] on body "**********" at bounding box center [177, 285] width 354 height 571
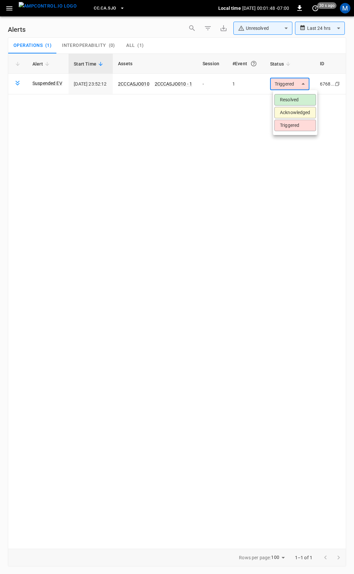
click at [297, 101] on li "Resolved" at bounding box center [295, 99] width 42 height 11
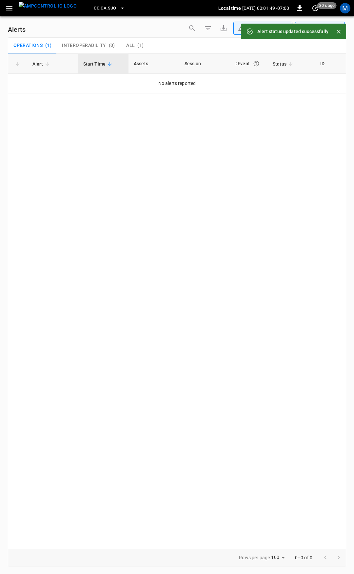
click at [12, 8] on icon "button" at bounding box center [9, 8] width 8 height 8
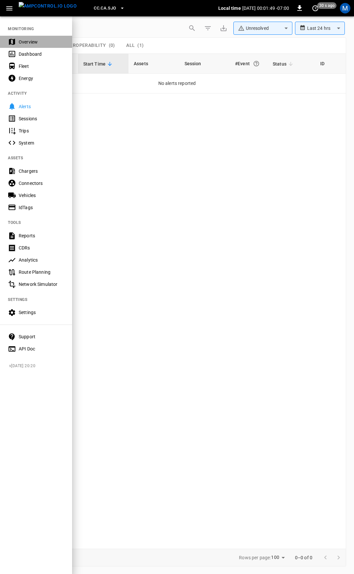
click at [35, 37] on div "Overview" at bounding box center [36, 42] width 72 height 12
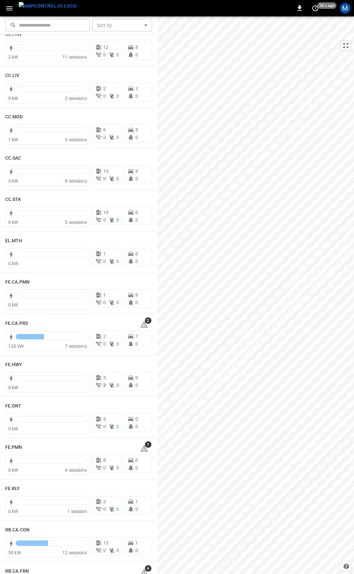
scroll to position [391, 0]
click at [144, 324] on icon at bounding box center [144, 324] width 1 height 3
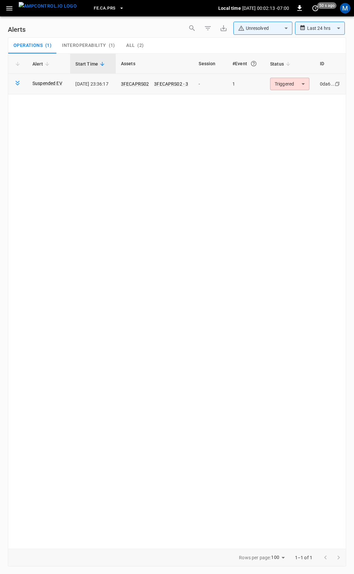
click at [302, 82] on body "**********" at bounding box center [177, 285] width 354 height 571
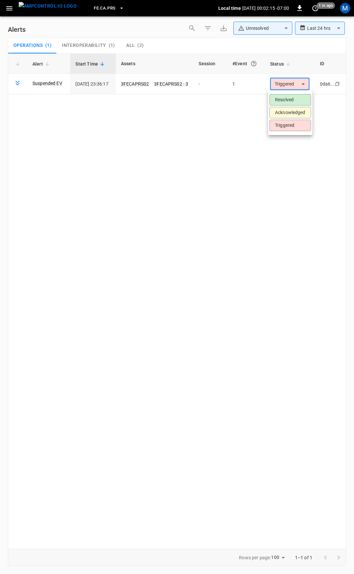
click at [293, 102] on li "Resolved" at bounding box center [290, 99] width 42 height 11
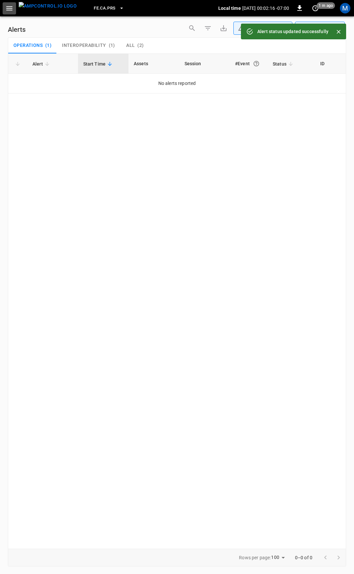
click at [4, 7] on button "button" at bounding box center [9, 8] width 13 height 12
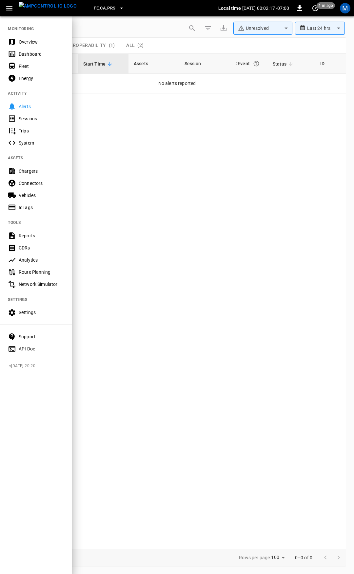
drag, startPoint x: 43, startPoint y: 46, endPoint x: 40, endPoint y: 44, distance: 3.5
click at [43, 46] on div "Overview" at bounding box center [36, 42] width 72 height 12
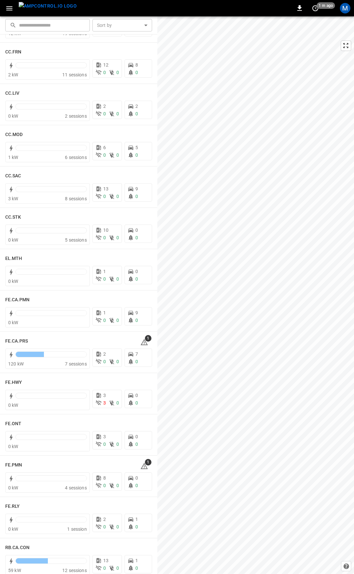
scroll to position [370, 0]
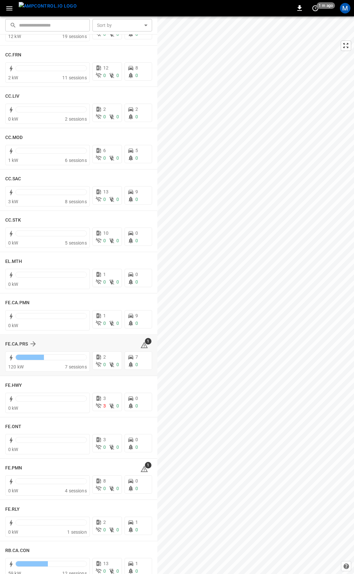
click at [141, 345] on icon at bounding box center [144, 345] width 7 height 6
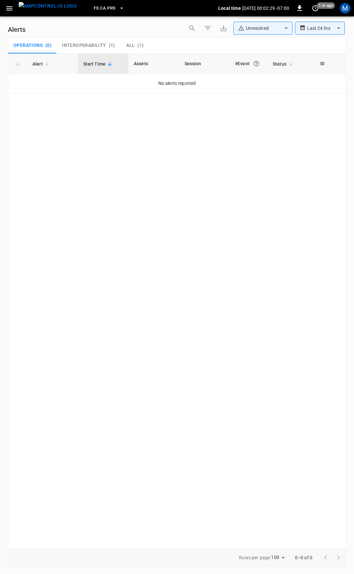
click at [131, 48] on span "All" at bounding box center [130, 46] width 9 height 6
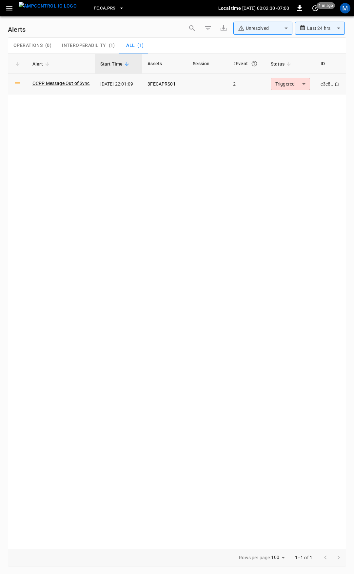
click at [283, 83] on body "**********" at bounding box center [177, 285] width 354 height 571
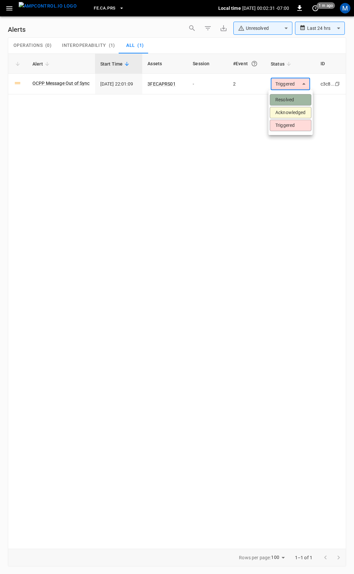
drag, startPoint x: 282, startPoint y: 100, endPoint x: 85, endPoint y: 22, distance: 212.5
click at [281, 100] on li "Resolved" at bounding box center [291, 99] width 42 height 11
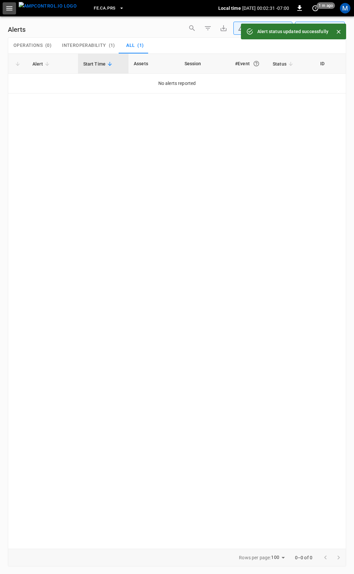
click at [9, 7] on icon "button" at bounding box center [9, 8] width 6 height 4
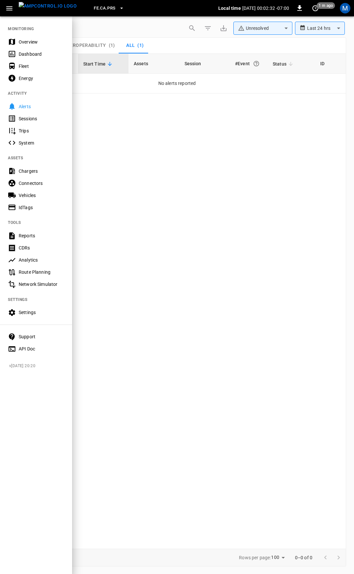
click at [35, 47] on div "Overview" at bounding box center [36, 42] width 72 height 12
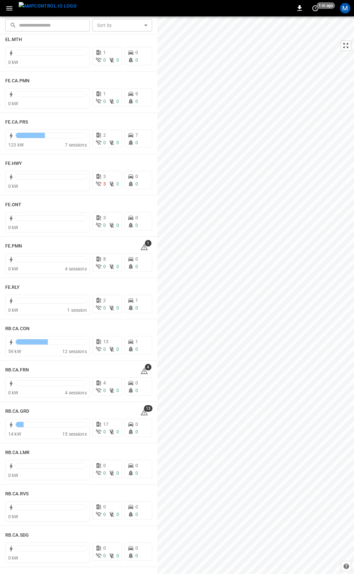
scroll to position [607, 0]
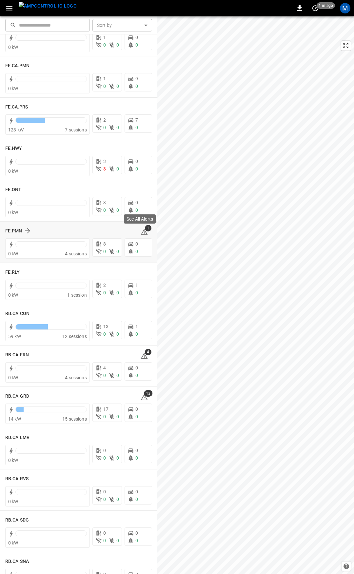
click at [141, 231] on icon at bounding box center [144, 232] width 7 height 6
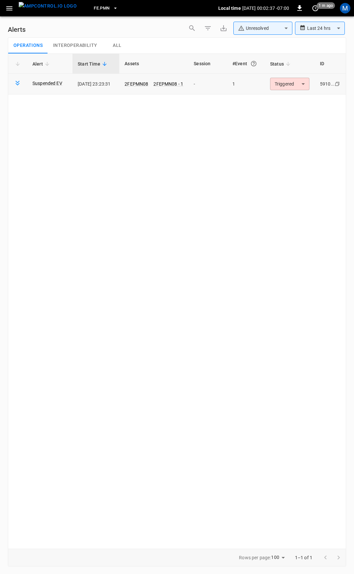
click at [290, 82] on body "**********" at bounding box center [177, 285] width 354 height 571
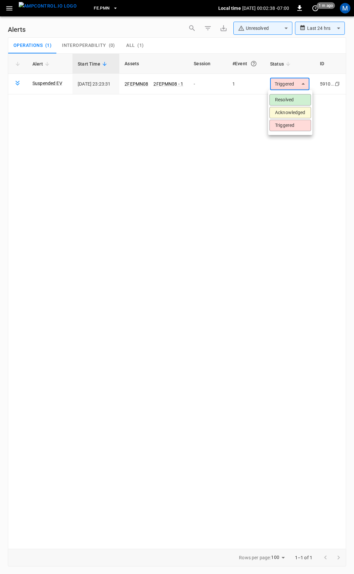
click at [290, 97] on li "Resolved" at bounding box center [290, 99] width 42 height 11
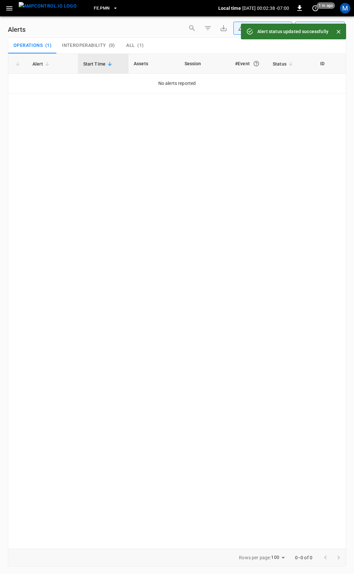
click at [10, 9] on icon "button" at bounding box center [9, 8] width 6 height 4
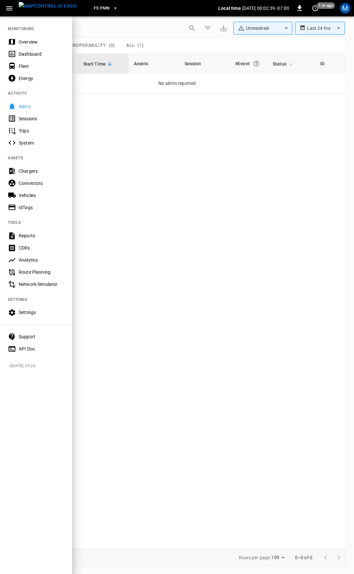
drag, startPoint x: 34, startPoint y: 40, endPoint x: 62, endPoint y: 48, distance: 29.2
click at [34, 40] on div "Overview" at bounding box center [42, 42] width 46 height 7
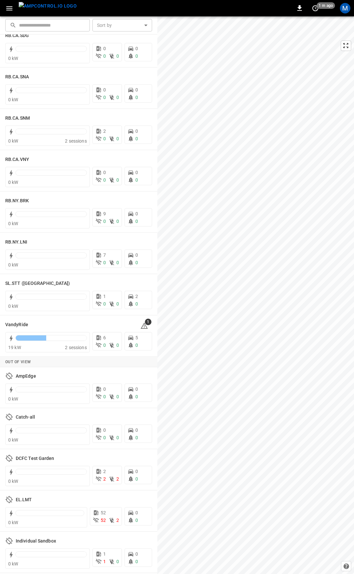
scroll to position [1132, 0]
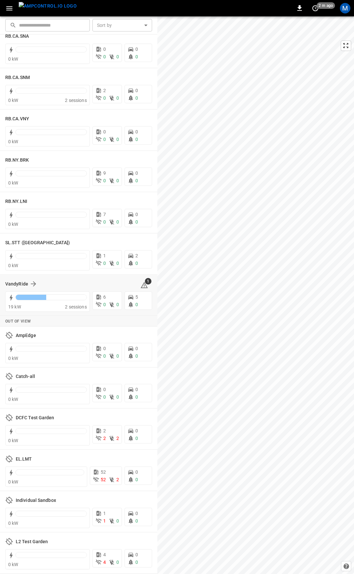
click at [145, 283] on span "1" at bounding box center [148, 281] width 7 height 7
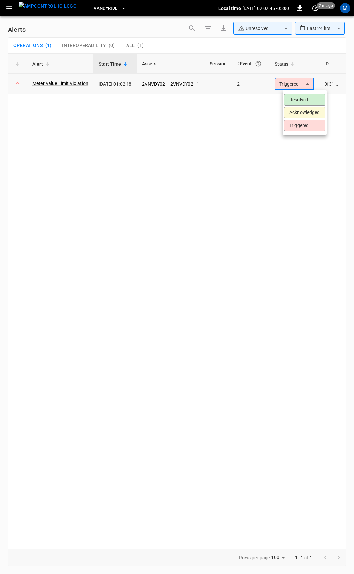
click at [301, 80] on body "**********" at bounding box center [177, 285] width 354 height 571
click at [305, 100] on li "Resolved" at bounding box center [305, 99] width 42 height 11
